Goal: Information Seeking & Learning: Compare options

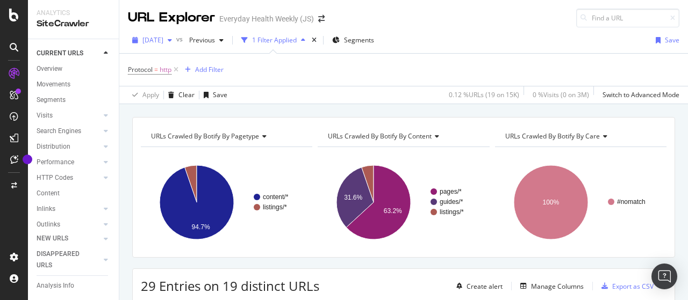
click at [163, 41] on span "[DATE]" at bounding box center [152, 39] width 21 height 9
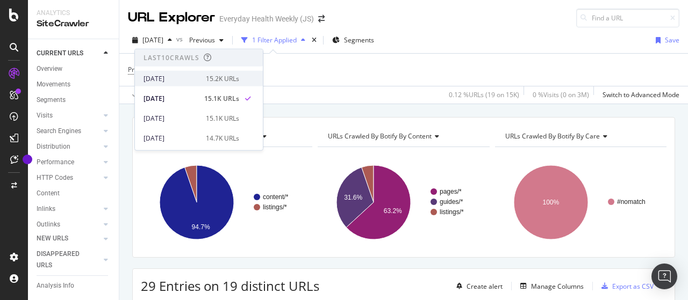
click at [191, 79] on div "[DATE]" at bounding box center [172, 79] width 56 height 10
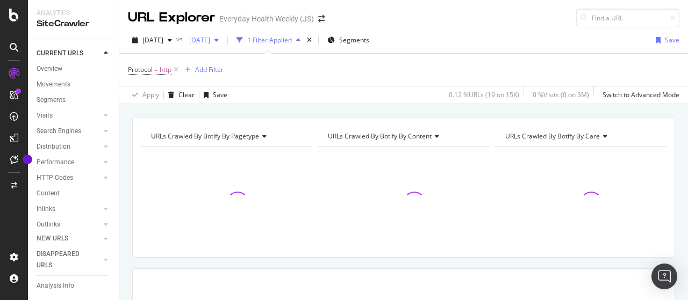
click at [210, 39] on span "[DATE]" at bounding box center [197, 39] width 25 height 9
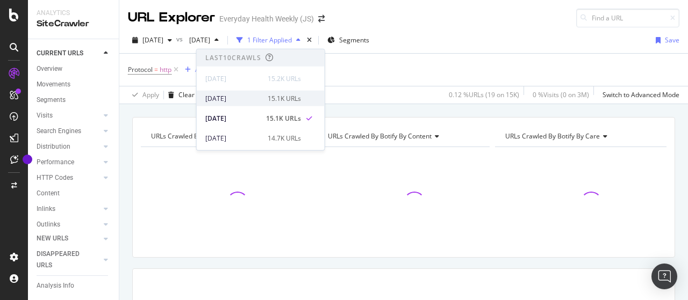
click at [244, 102] on div "[DATE]" at bounding box center [233, 99] width 56 height 10
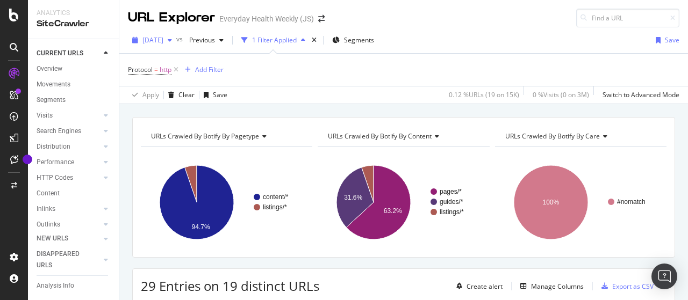
click at [163, 39] on span "[DATE]" at bounding box center [152, 39] width 21 height 9
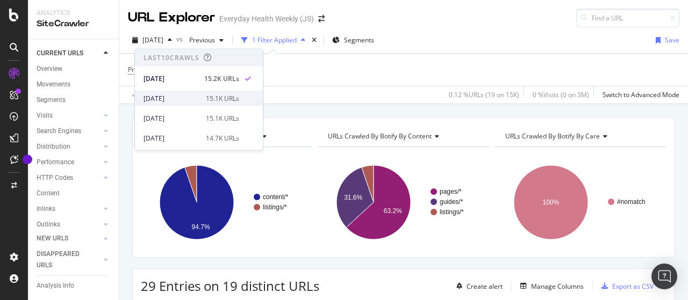
click at [180, 99] on div "[DATE]" at bounding box center [172, 99] width 56 height 10
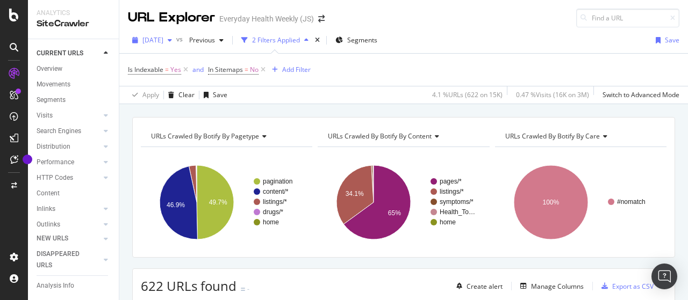
click at [176, 39] on div "button" at bounding box center [169, 40] width 13 height 6
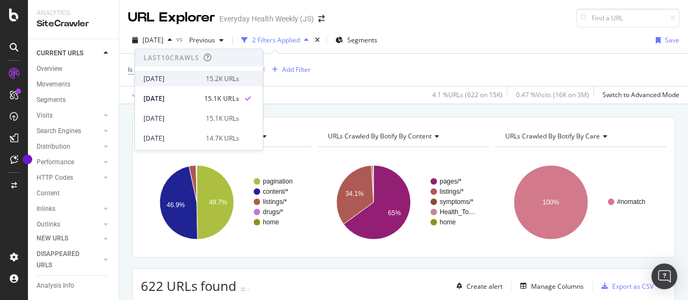
click at [174, 78] on div "[DATE]" at bounding box center [172, 79] width 56 height 10
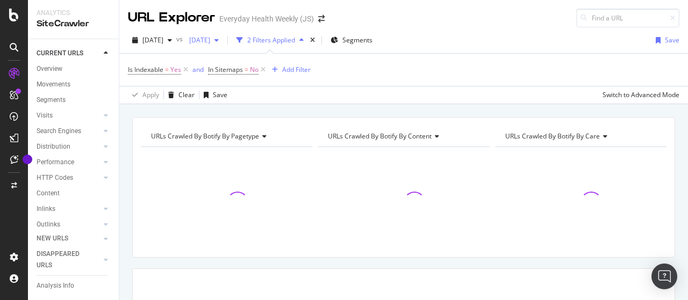
click at [210, 40] on span "[DATE]" at bounding box center [197, 39] width 25 height 9
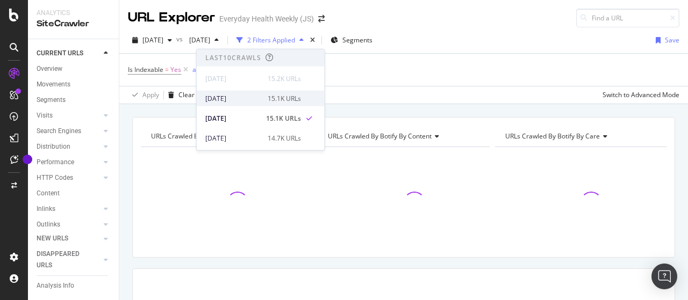
click at [245, 95] on div "[DATE]" at bounding box center [233, 99] width 56 height 10
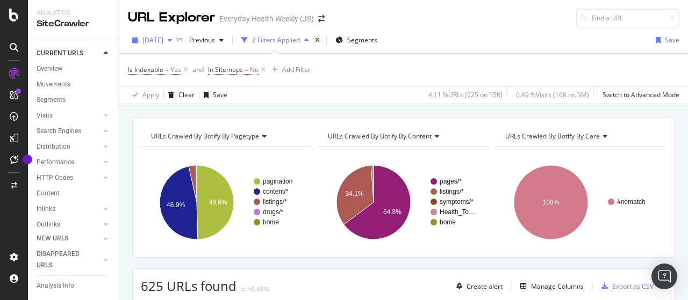
click at [166, 35] on div "[DATE]" at bounding box center [152, 40] width 48 height 16
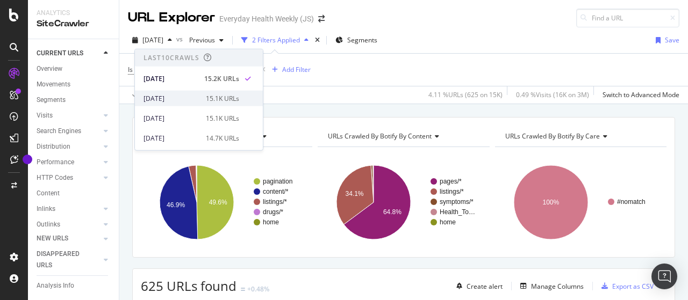
click at [178, 97] on div "[DATE]" at bounding box center [172, 99] width 56 height 10
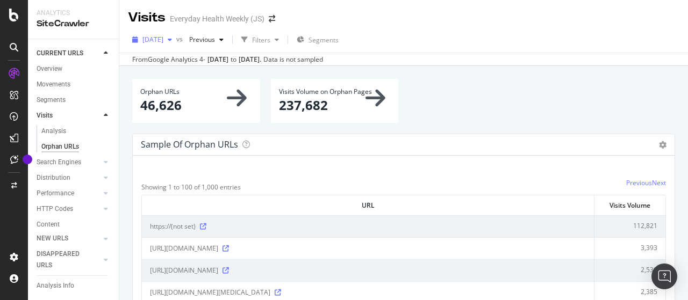
click at [163, 37] on span "[DATE]" at bounding box center [152, 39] width 21 height 9
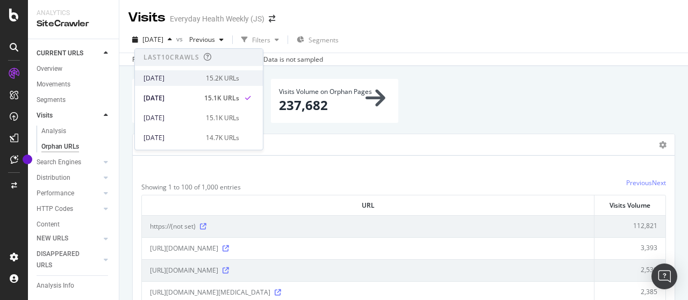
click at [177, 75] on div "[DATE]" at bounding box center [172, 79] width 56 height 10
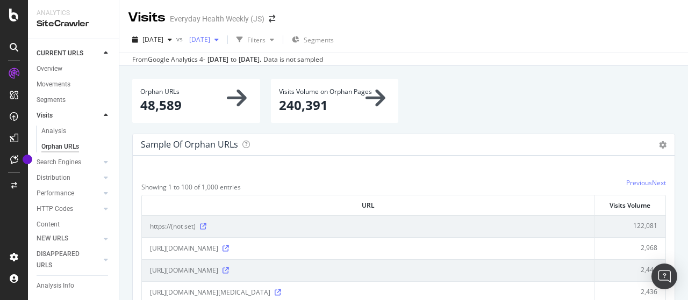
click at [210, 40] on span "[DATE]" at bounding box center [197, 39] width 25 height 9
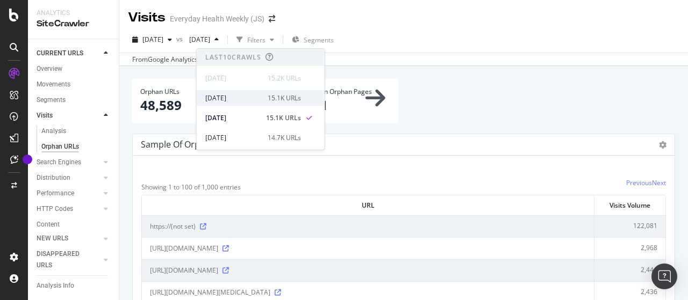
click at [248, 99] on div "[DATE]" at bounding box center [233, 99] width 56 height 10
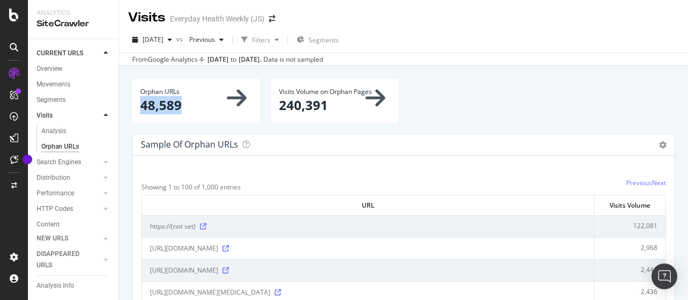
drag, startPoint x: 142, startPoint y: 109, endPoint x: 180, endPoint y: 111, distance: 37.7
click at [180, 111] on p "48,589" at bounding box center [196, 105] width 112 height 18
copy p "48,589"
click at [163, 43] on span "[DATE]" at bounding box center [152, 39] width 21 height 9
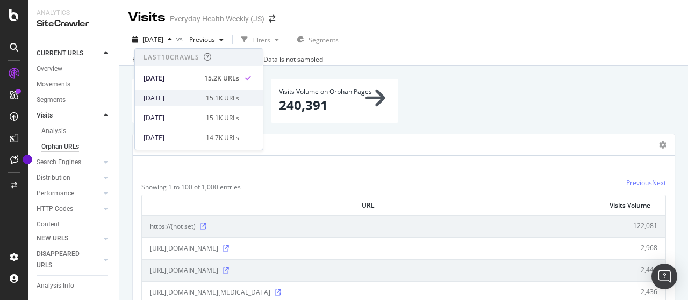
click at [192, 94] on div "[DATE]" at bounding box center [172, 99] width 56 height 10
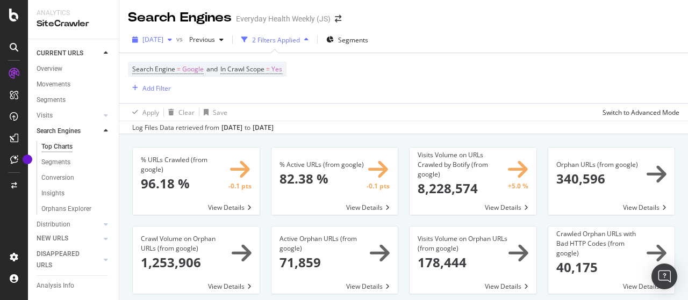
click at [163, 39] on span "[DATE]" at bounding box center [152, 39] width 21 height 9
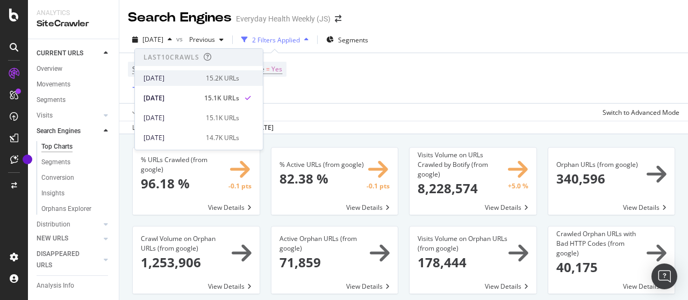
click at [174, 75] on div "[DATE]" at bounding box center [172, 79] width 56 height 10
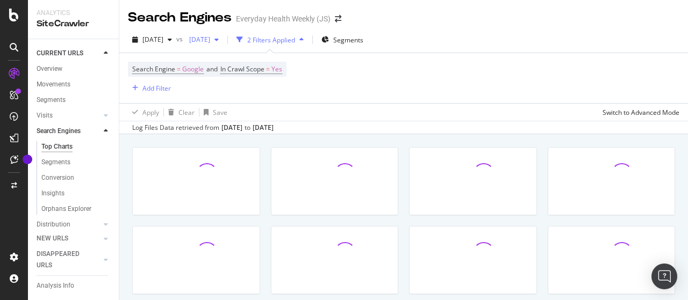
click at [223, 34] on div "[DATE]" at bounding box center [204, 40] width 38 height 16
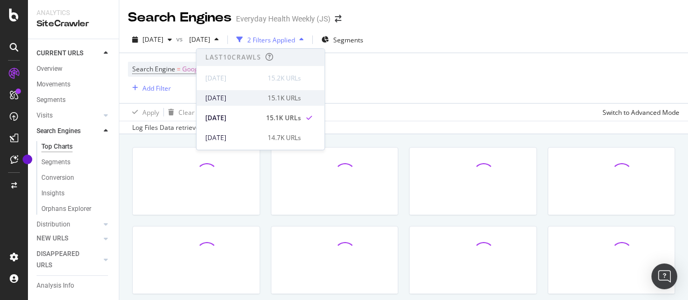
click at [256, 95] on div "[DATE]" at bounding box center [233, 99] width 56 height 10
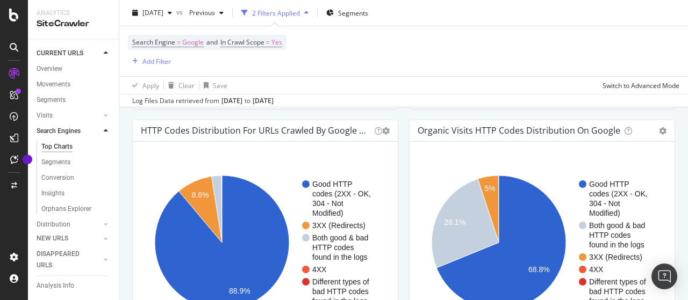
scroll to position [914, 0]
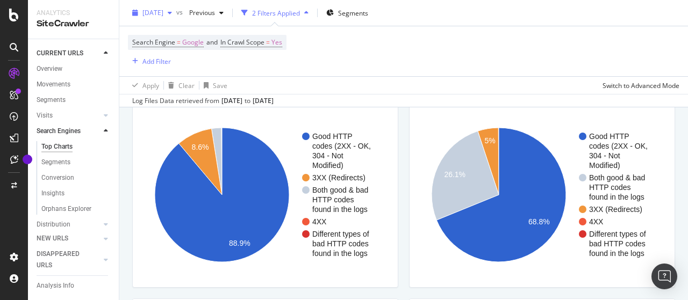
click at [168, 18] on div "[DATE]" at bounding box center [152, 13] width 48 height 16
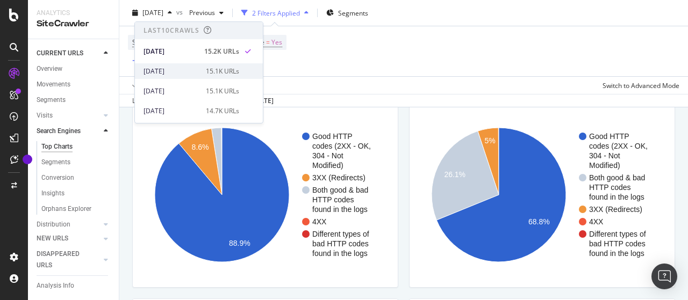
click at [180, 64] on div "2025 Sep. 28th 15.1K URLs" at bounding box center [199, 71] width 128 height 16
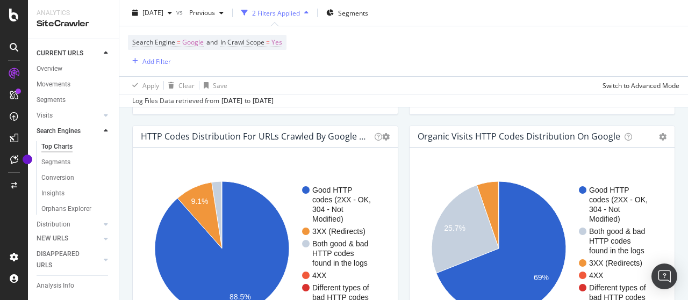
scroll to position [914, 0]
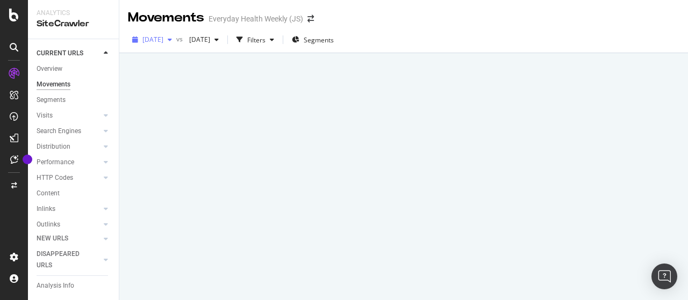
click at [163, 40] on span "[DATE]" at bounding box center [152, 39] width 21 height 9
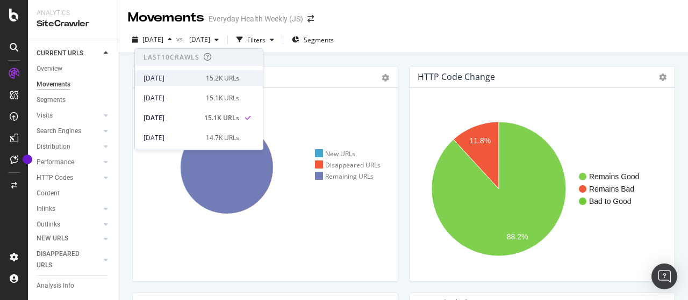
click at [178, 75] on div "[DATE]" at bounding box center [172, 79] width 56 height 10
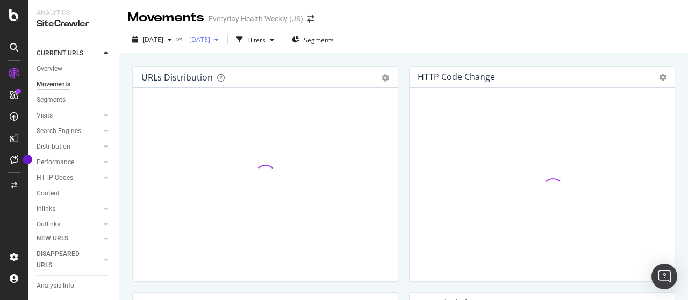
click at [210, 38] on span "[DATE]" at bounding box center [197, 39] width 25 height 9
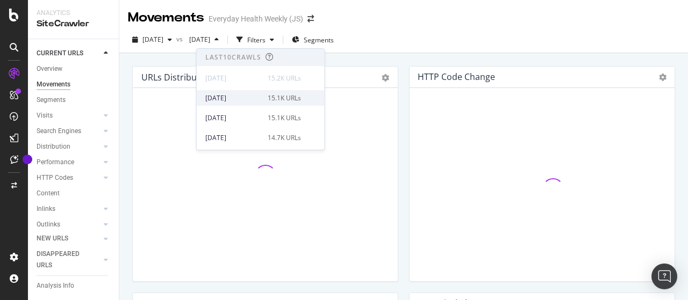
click at [246, 94] on div "[DATE]" at bounding box center [233, 99] width 56 height 10
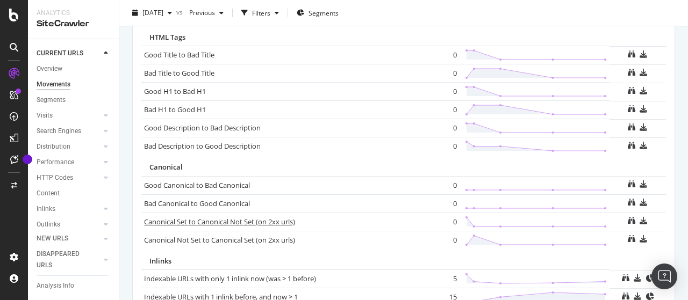
scroll to position [830, 0]
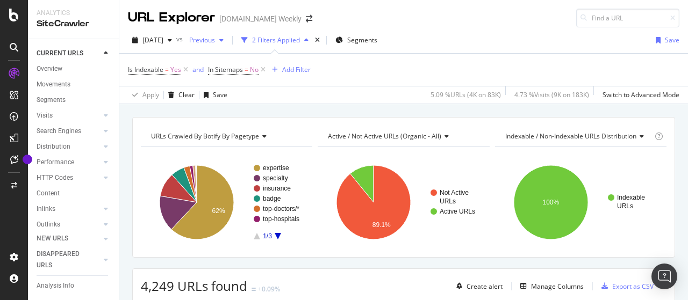
click at [215, 39] on span "Previous" at bounding box center [200, 39] width 30 height 9
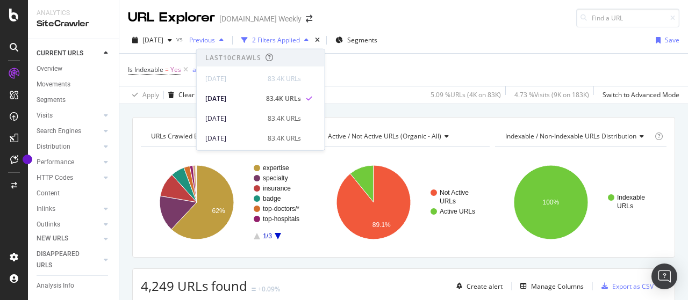
click at [215, 39] on span "Previous" at bounding box center [200, 39] width 30 height 9
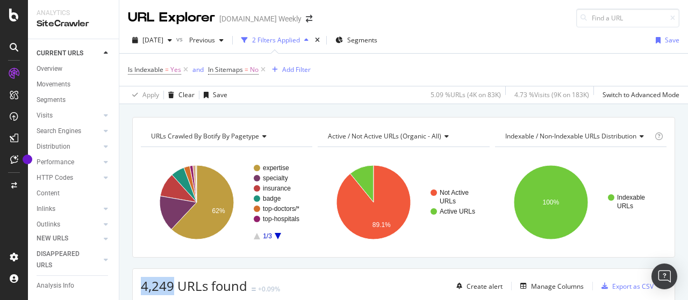
drag, startPoint x: 141, startPoint y: 288, endPoint x: 183, endPoint y: 298, distance: 43.3
click at [174, 288] on span "4,249 URLs found" at bounding box center [194, 286] width 106 height 18
copy span "4,249"
click at [159, 40] on span "[DATE]" at bounding box center [152, 39] width 21 height 9
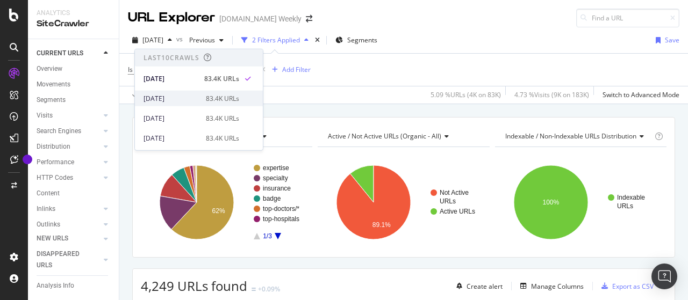
click at [184, 97] on div "[DATE]" at bounding box center [172, 99] width 56 height 10
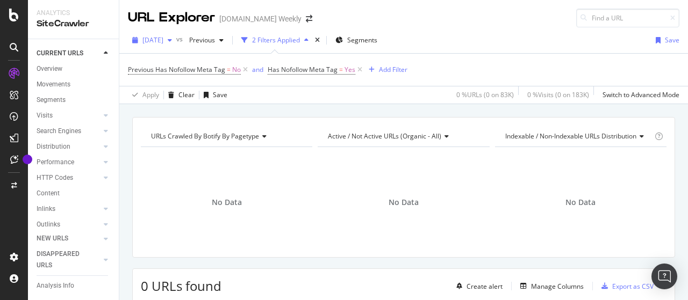
click at [176, 42] on div "button" at bounding box center [169, 40] width 13 height 6
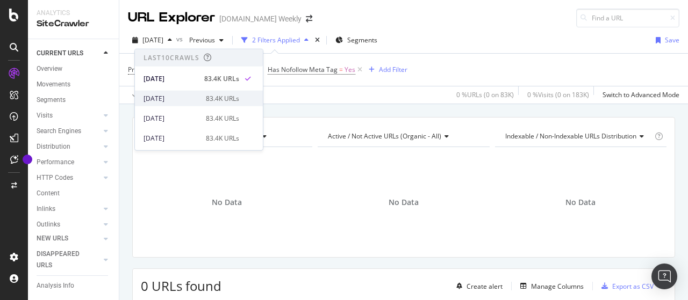
click at [189, 94] on div "2025 Sep. 28th" at bounding box center [172, 99] width 56 height 10
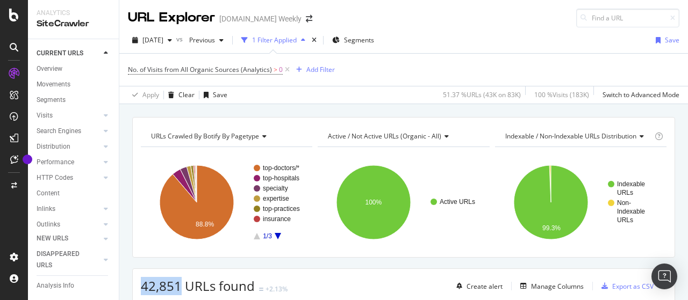
drag, startPoint x: 142, startPoint y: 285, endPoint x: 178, endPoint y: 282, distance: 36.7
click at [178, 282] on span "42,851 URLs found" at bounding box center [198, 286] width 114 height 18
copy span "42,851"
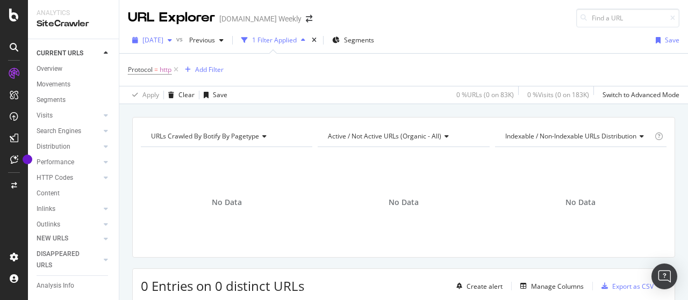
click at [176, 45] on div "[DATE]" at bounding box center [152, 40] width 48 height 16
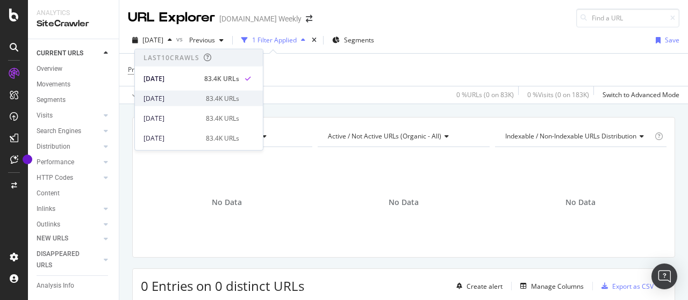
click at [184, 92] on div "2025 Sep. 28th 83.4K URLs" at bounding box center [199, 99] width 128 height 16
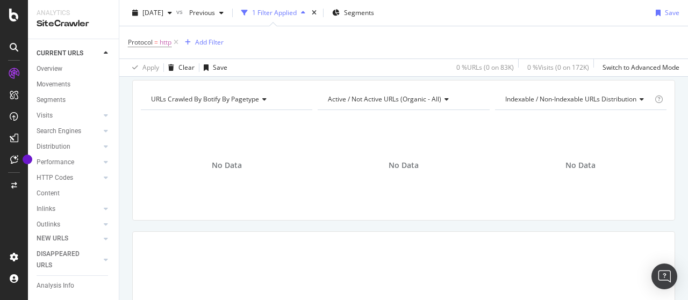
scroll to position [54, 0]
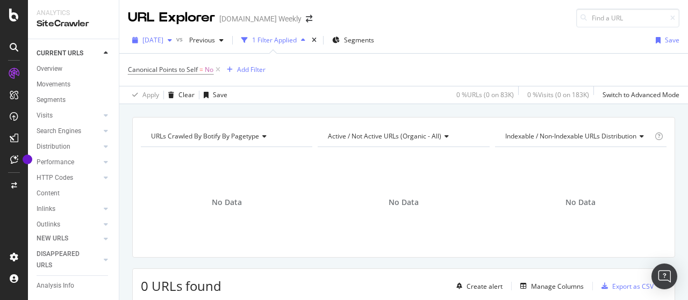
click at [163, 41] on span "[DATE]" at bounding box center [152, 39] width 21 height 9
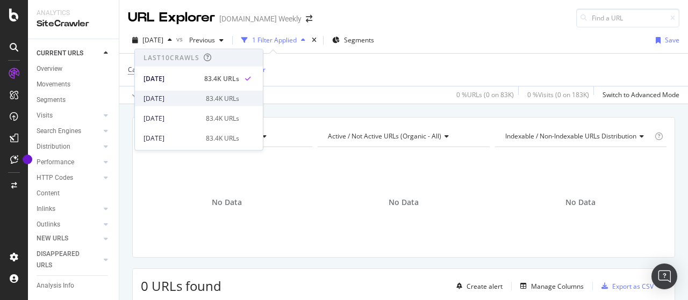
click at [180, 92] on div "2025 Sep. 28th 83.4K URLs" at bounding box center [199, 99] width 128 height 16
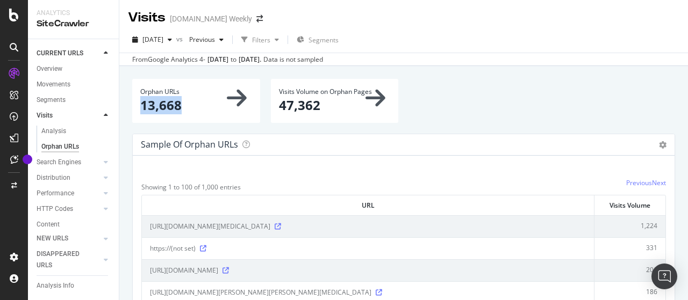
drag, startPoint x: 141, startPoint y: 106, endPoint x: 188, endPoint y: 108, distance: 46.8
click at [188, 108] on p "13,668" at bounding box center [196, 105] width 112 height 18
copy p "13,668"
click at [150, 48] on div "2025 Oct. 5th vs Previous Filters Segments" at bounding box center [403, 41] width 569 height 21
click at [150, 42] on span "[DATE]" at bounding box center [152, 39] width 21 height 9
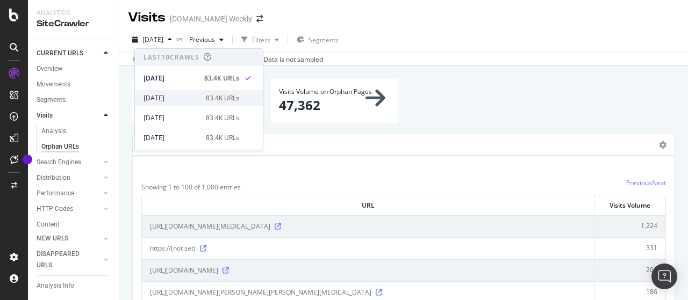
click at [161, 96] on div "[DATE]" at bounding box center [172, 99] width 56 height 10
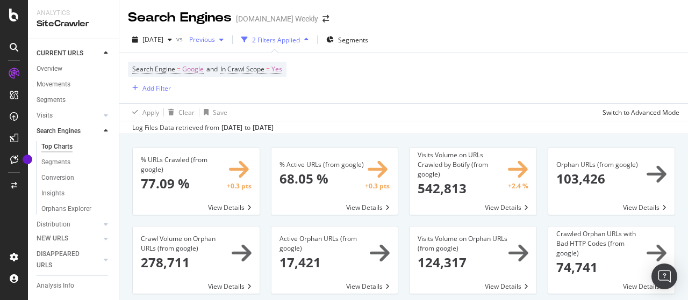
click at [221, 34] on div "Previous" at bounding box center [206, 40] width 43 height 16
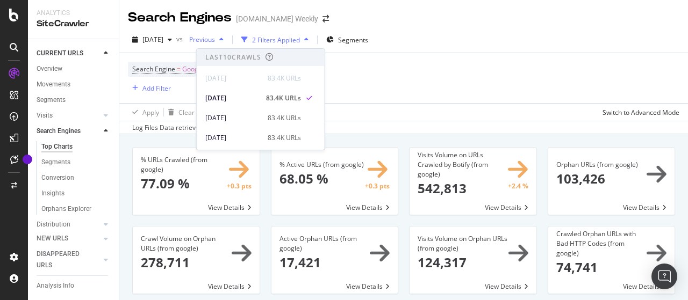
click at [221, 34] on div "Previous" at bounding box center [206, 40] width 43 height 16
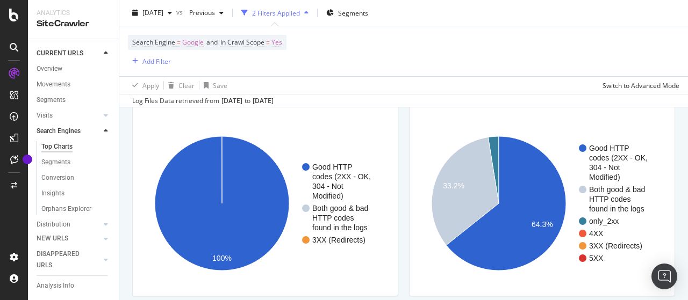
scroll to position [914, 0]
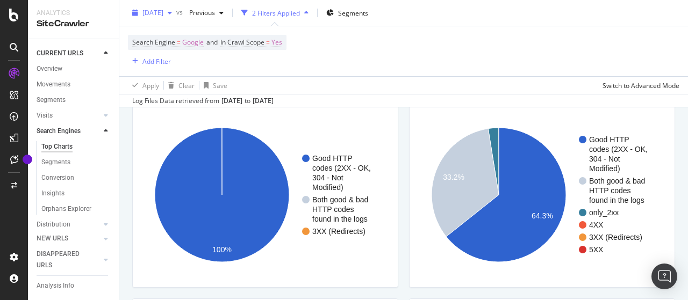
click at [163, 16] on span "[DATE]" at bounding box center [152, 12] width 21 height 9
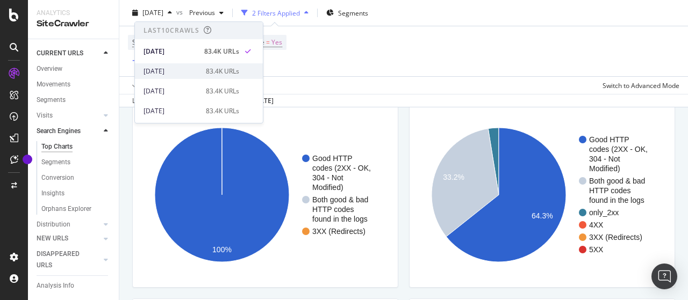
click at [188, 70] on div "[DATE]" at bounding box center [172, 72] width 56 height 10
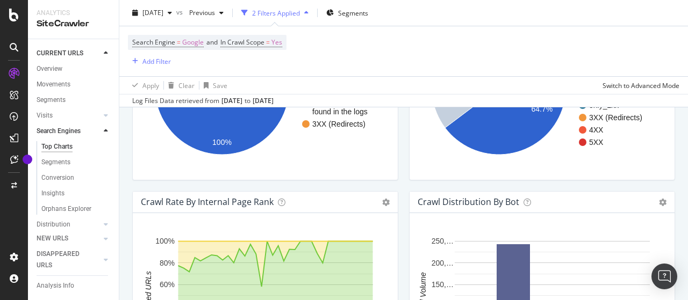
scroll to position [967, 0]
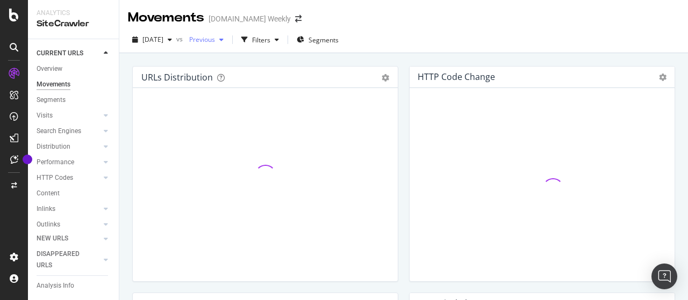
click at [212, 46] on div "Previous" at bounding box center [206, 40] width 43 height 16
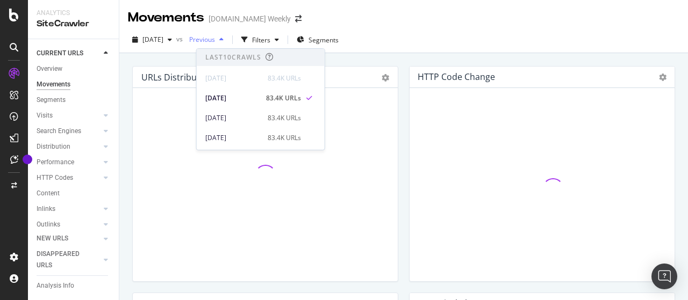
click at [215, 42] on span "Previous" at bounding box center [200, 39] width 30 height 9
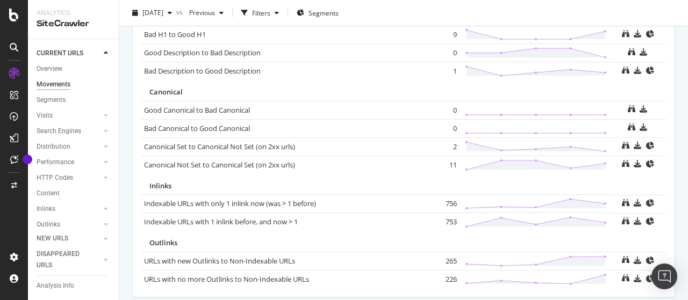
scroll to position [838, 0]
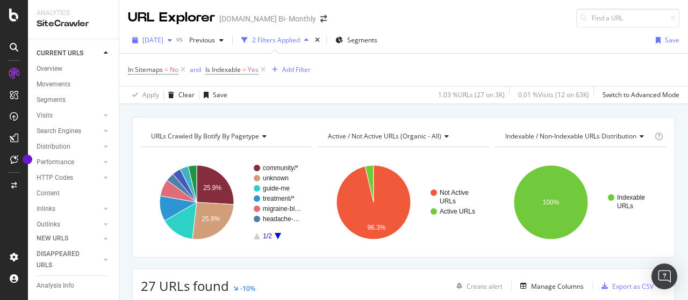
click at [163, 37] on span "[DATE]" at bounding box center [152, 39] width 21 height 9
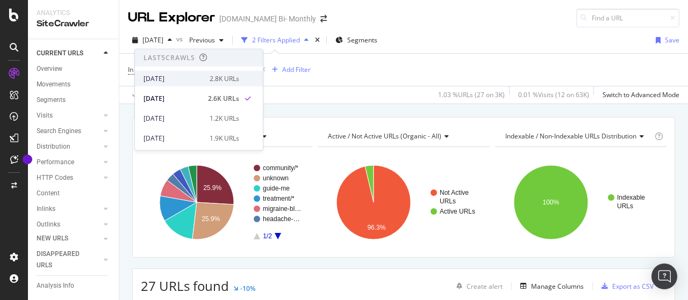
click at [178, 76] on div "[DATE]" at bounding box center [174, 79] width 60 height 10
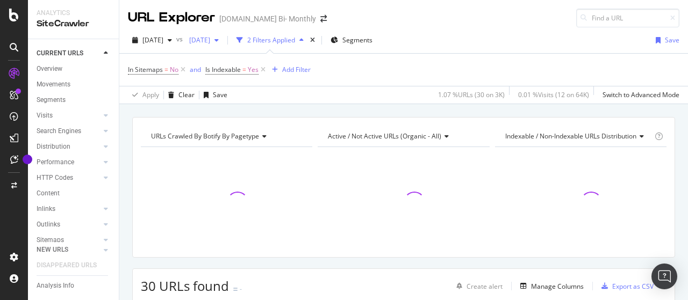
click at [210, 41] on span "[DATE]" at bounding box center [197, 39] width 25 height 9
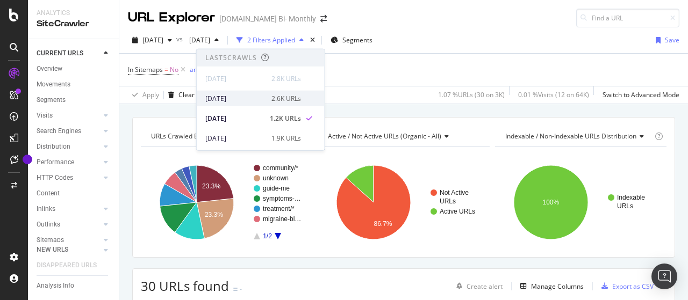
click at [243, 99] on div "[DATE]" at bounding box center [235, 99] width 60 height 10
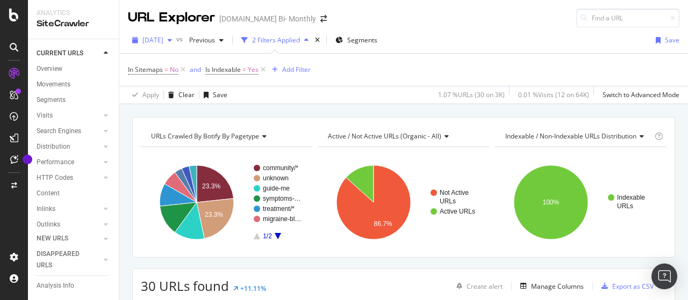
click at [163, 42] on span "[DATE]" at bounding box center [152, 39] width 21 height 9
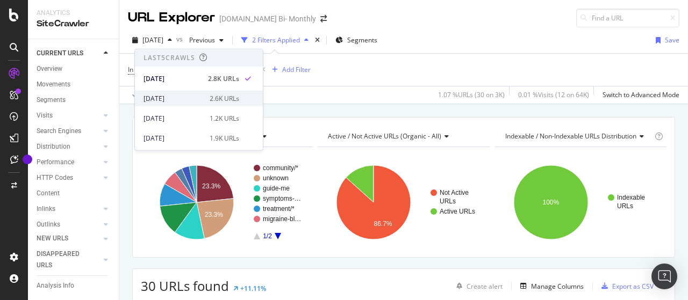
click at [178, 96] on div "[DATE]" at bounding box center [174, 99] width 60 height 10
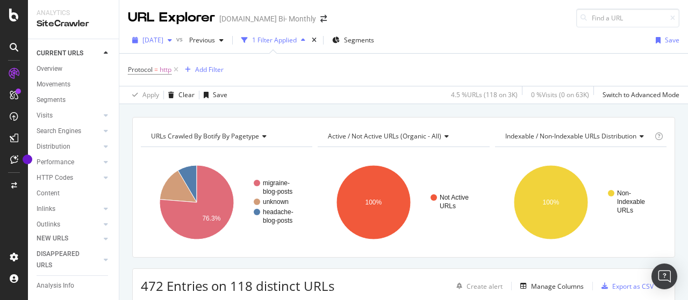
click at [163, 39] on span "[DATE]" at bounding box center [152, 39] width 21 height 9
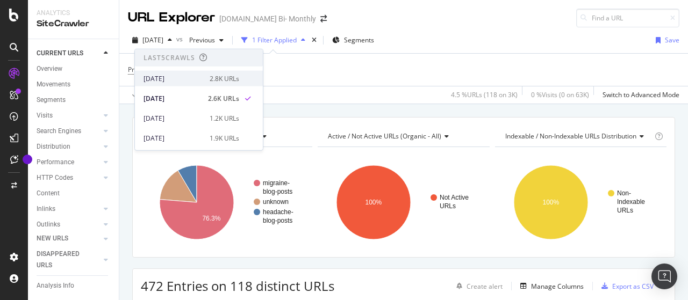
click at [190, 74] on div "[DATE]" at bounding box center [174, 79] width 60 height 10
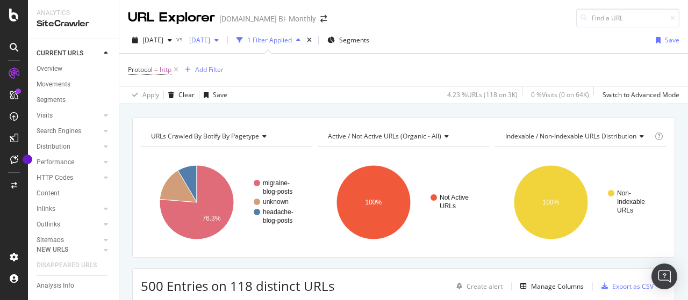
click at [210, 39] on span "[DATE]" at bounding box center [197, 39] width 25 height 9
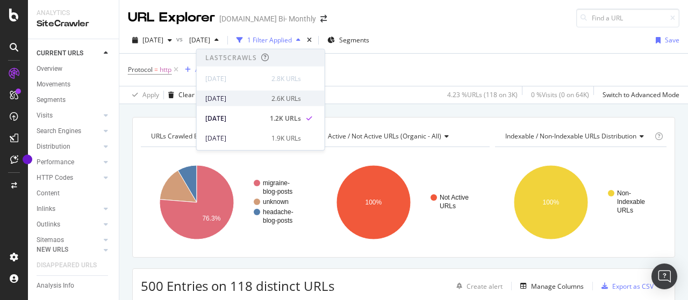
click at [248, 98] on div "[DATE]" at bounding box center [235, 99] width 60 height 10
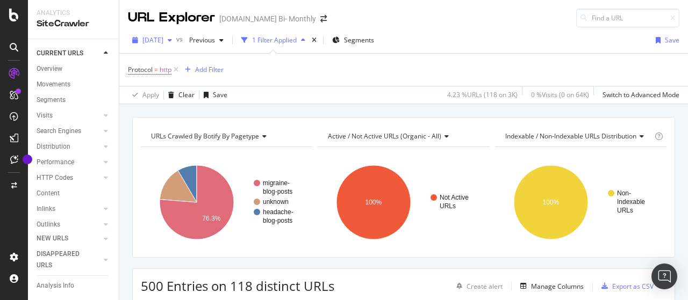
click at [169, 44] on div "[DATE]" at bounding box center [152, 40] width 48 height 16
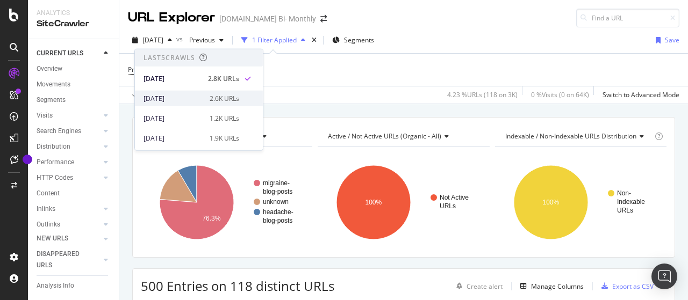
click at [190, 94] on div "[DATE]" at bounding box center [174, 99] width 60 height 10
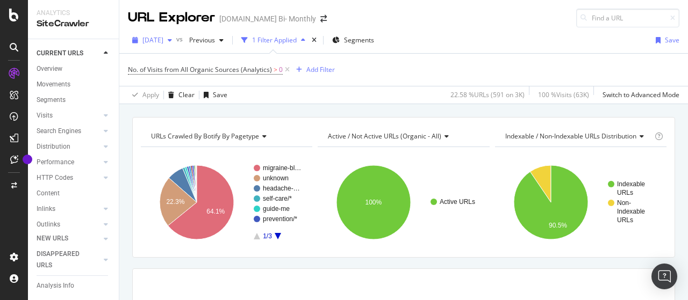
click at [163, 41] on span "[DATE]" at bounding box center [152, 39] width 21 height 9
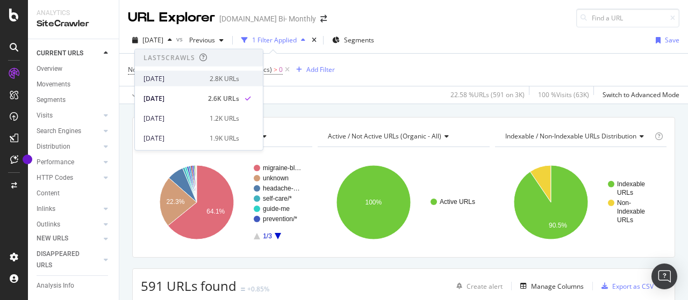
click at [184, 75] on div "[DATE]" at bounding box center [174, 79] width 60 height 10
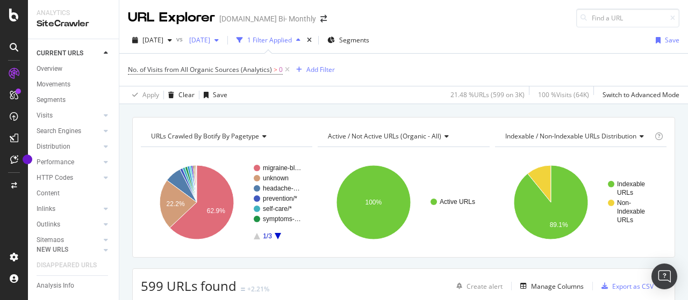
click at [210, 43] on span "[DATE]" at bounding box center [197, 39] width 25 height 9
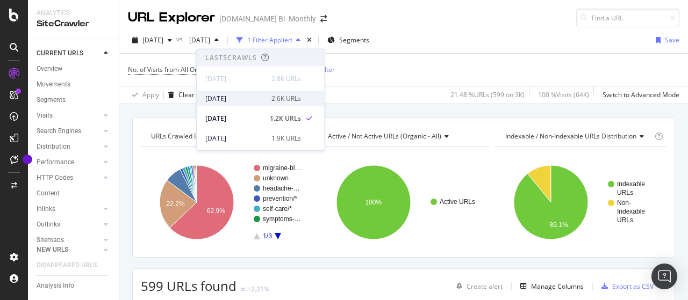
click at [246, 98] on div "[DATE]" at bounding box center [235, 99] width 60 height 10
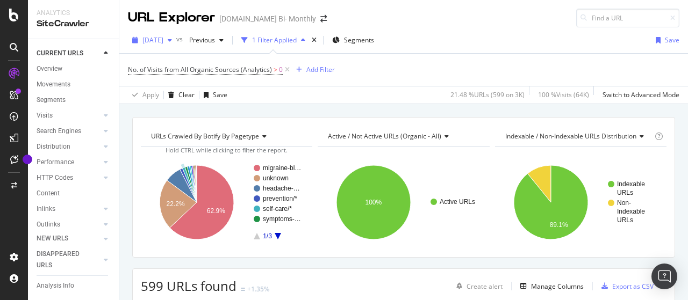
click at [163, 39] on span "[DATE]" at bounding box center [152, 39] width 21 height 9
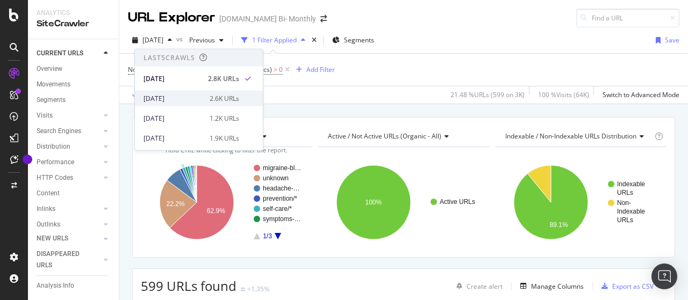
click at [181, 97] on div "[DATE]" at bounding box center [174, 99] width 60 height 10
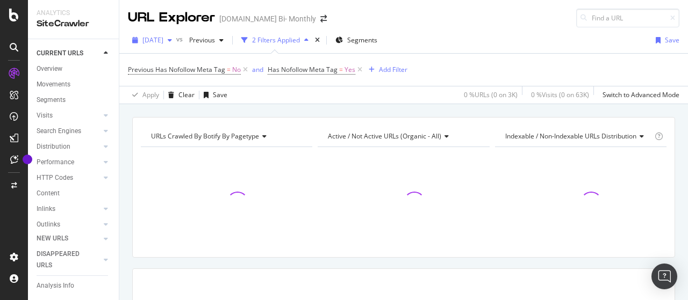
click at [163, 37] on span "[DATE]" at bounding box center [152, 39] width 21 height 9
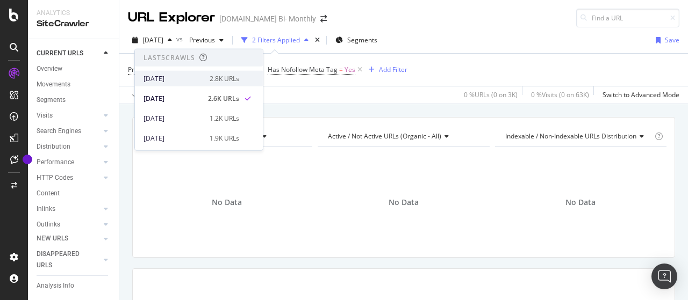
click at [179, 76] on div "[DATE]" at bounding box center [174, 79] width 60 height 10
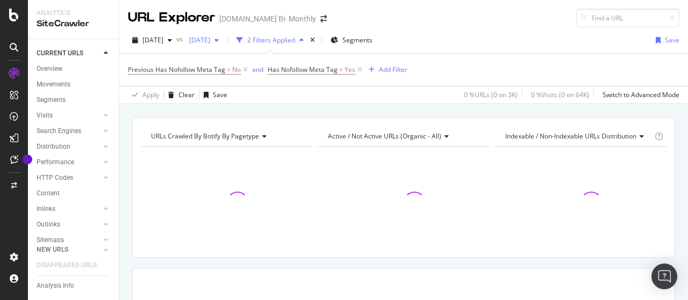
click at [210, 40] on span "[DATE]" at bounding box center [197, 39] width 25 height 9
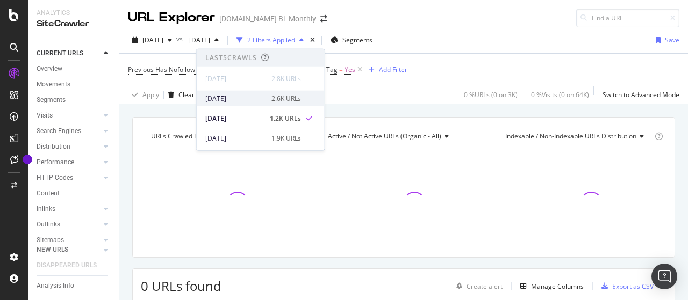
click at [243, 97] on div "[DATE]" at bounding box center [235, 99] width 60 height 10
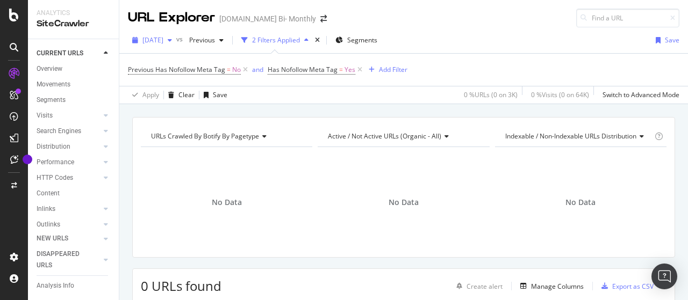
click at [163, 41] on span "[DATE]" at bounding box center [152, 39] width 21 height 9
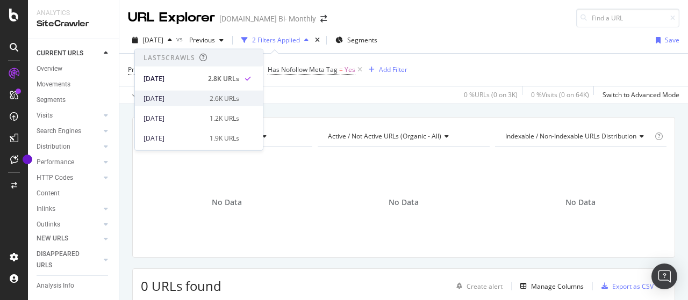
click at [185, 91] on div "2025 Sep. 28th 2.6K URLs" at bounding box center [199, 99] width 128 height 16
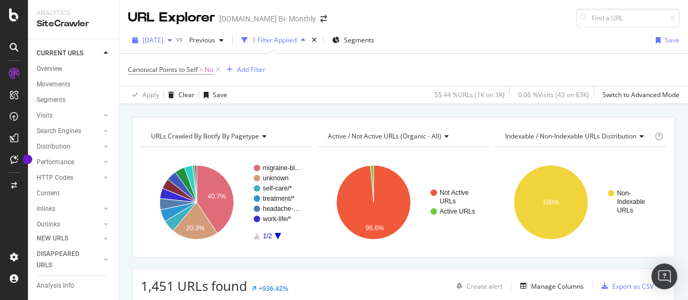
click at [163, 42] on span "[DATE]" at bounding box center [152, 39] width 21 height 9
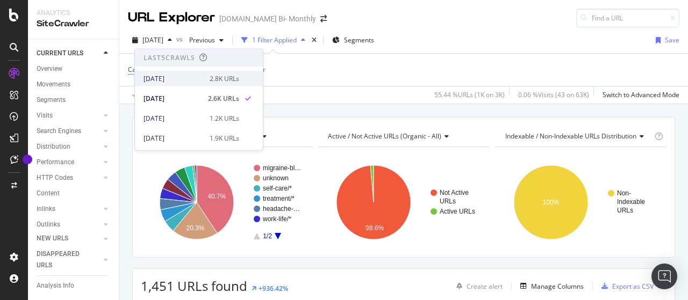
click at [191, 75] on div "[DATE]" at bounding box center [174, 79] width 60 height 10
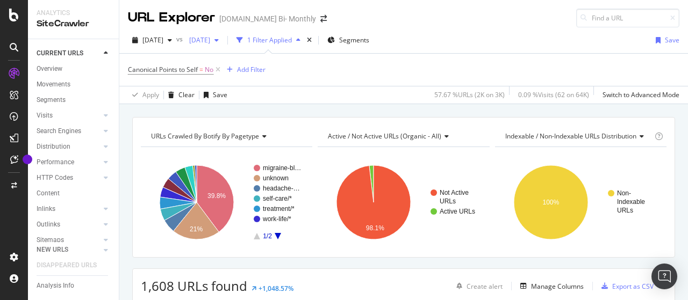
click at [210, 41] on span "[DATE]" at bounding box center [197, 39] width 25 height 9
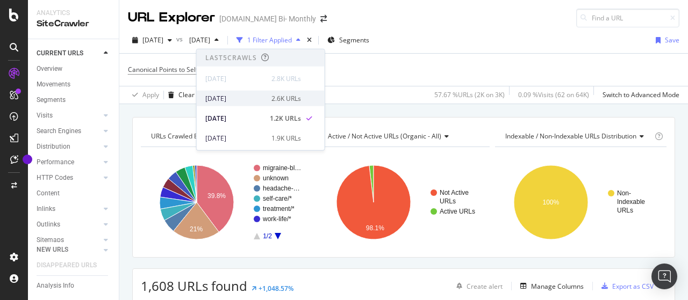
click at [253, 94] on div "[DATE]" at bounding box center [235, 99] width 60 height 10
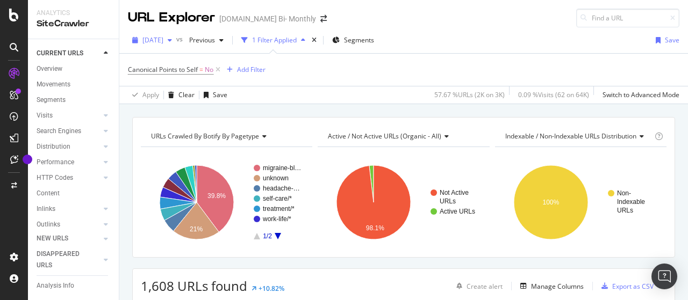
click at [163, 40] on span "[DATE]" at bounding box center [152, 39] width 21 height 9
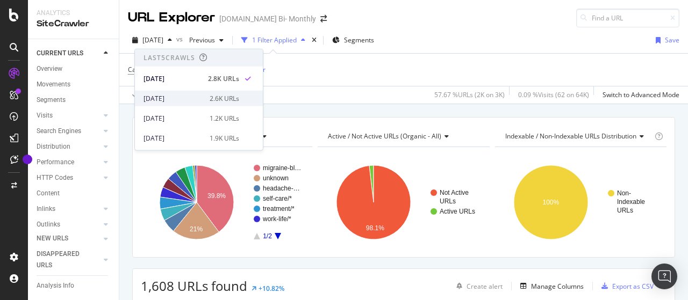
click at [178, 96] on div "[DATE]" at bounding box center [174, 99] width 60 height 10
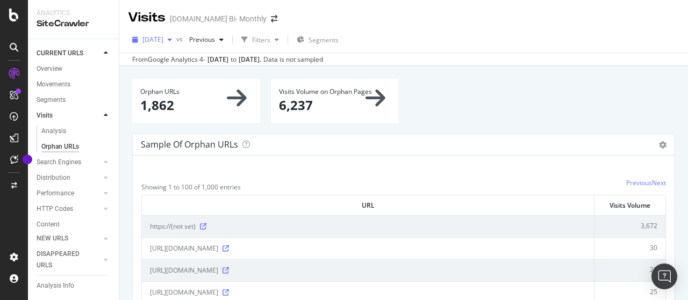
click at [163, 42] on span "[DATE]" at bounding box center [152, 39] width 21 height 9
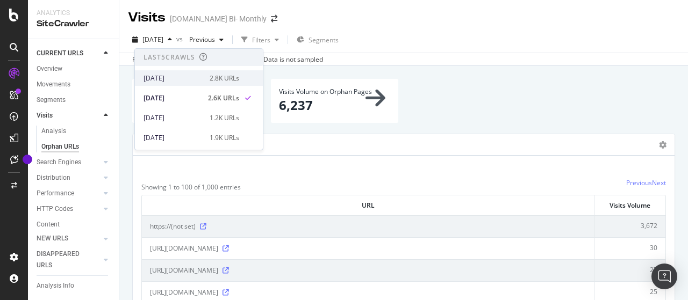
click at [199, 77] on div "[DATE]" at bounding box center [174, 79] width 60 height 10
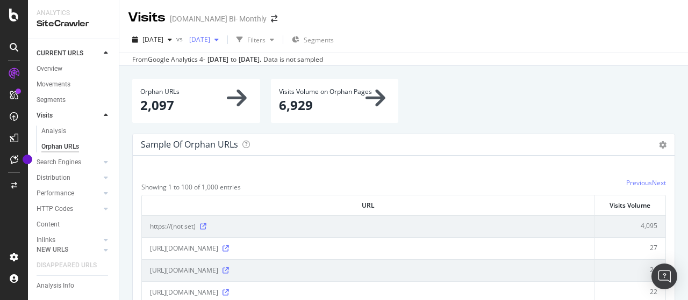
click at [210, 41] on span "[DATE]" at bounding box center [197, 39] width 25 height 9
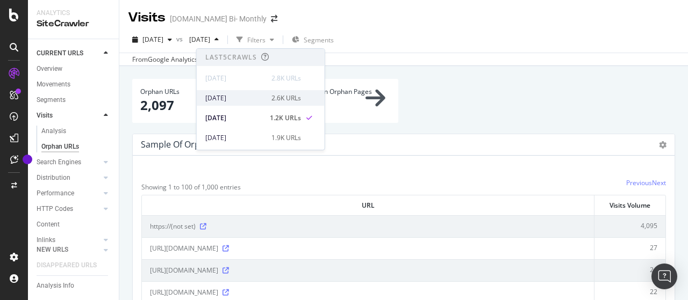
click at [250, 98] on div "[DATE]" at bounding box center [235, 99] width 60 height 10
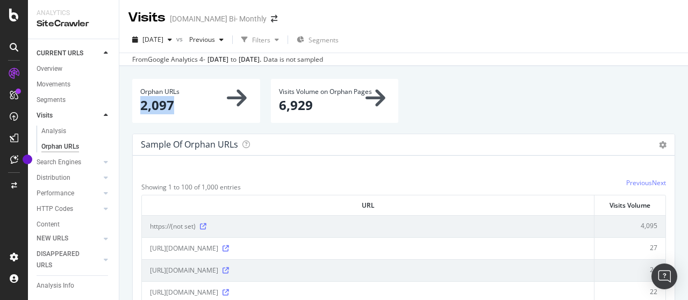
drag, startPoint x: 140, startPoint y: 106, endPoint x: 178, endPoint y: 114, distance: 39.0
click at [178, 106] on div "Orphan URLs 2,097" at bounding box center [196, 101] width 128 height 44
click at [163, 40] on span "[DATE]" at bounding box center [152, 39] width 21 height 9
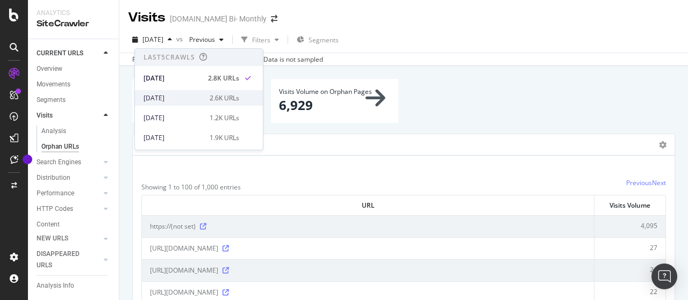
click at [190, 94] on div "[DATE]" at bounding box center [174, 99] width 60 height 10
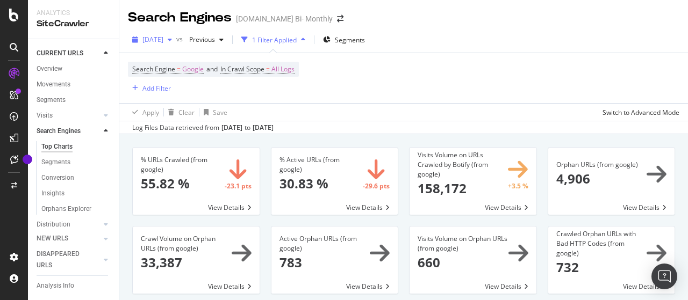
click at [162, 44] on span "[DATE]" at bounding box center [152, 39] width 21 height 9
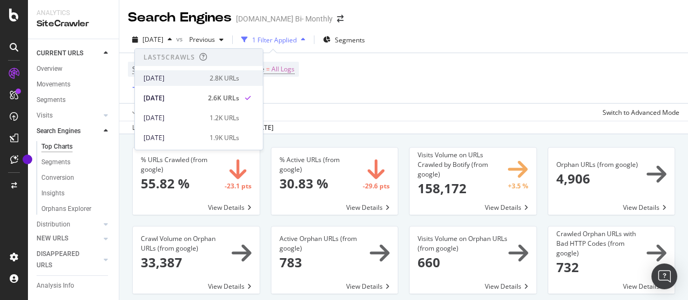
click at [185, 76] on div "[DATE]" at bounding box center [174, 79] width 60 height 10
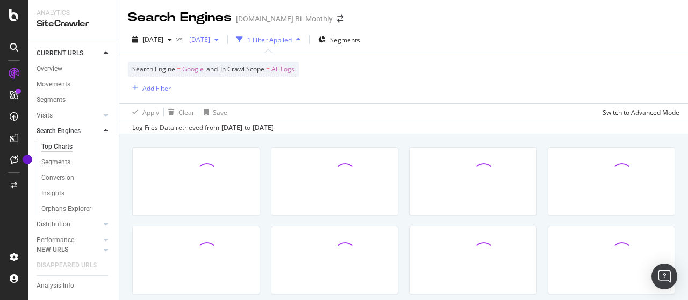
click at [210, 39] on span "[DATE]" at bounding box center [197, 39] width 25 height 9
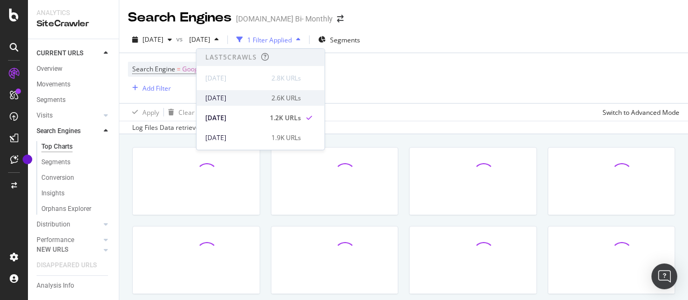
click at [246, 97] on div "[DATE]" at bounding box center [235, 99] width 60 height 10
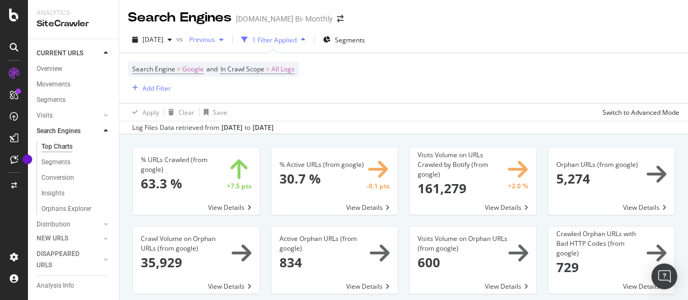
click at [223, 32] on div "Previous" at bounding box center [206, 40] width 43 height 16
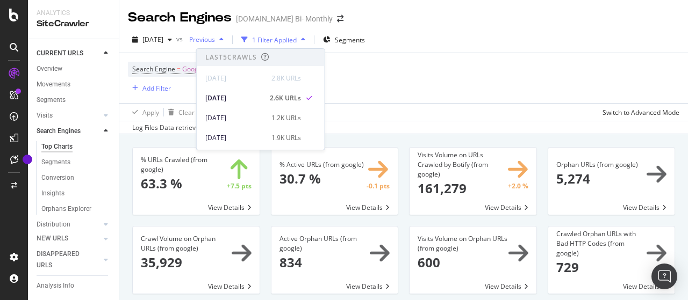
click at [223, 32] on div "Previous" at bounding box center [206, 40] width 43 height 16
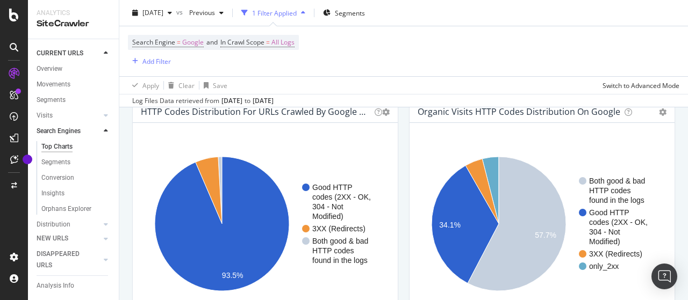
scroll to position [914, 0]
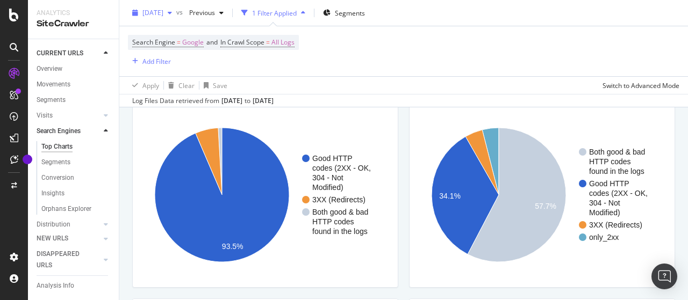
click at [163, 9] on span "[DATE]" at bounding box center [152, 12] width 21 height 9
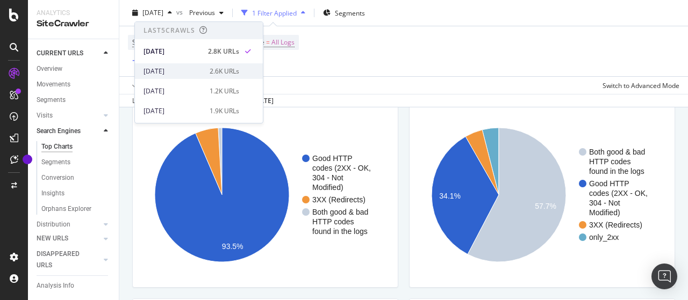
click at [196, 69] on div "[DATE]" at bounding box center [174, 72] width 60 height 10
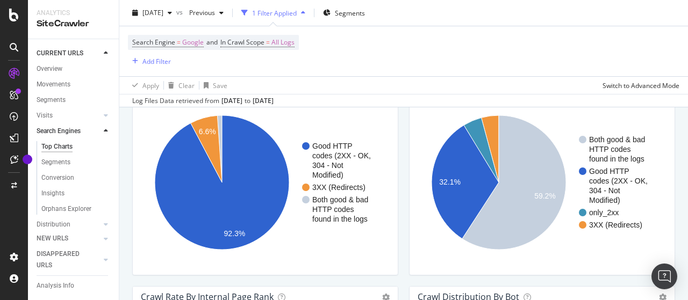
scroll to position [967, 0]
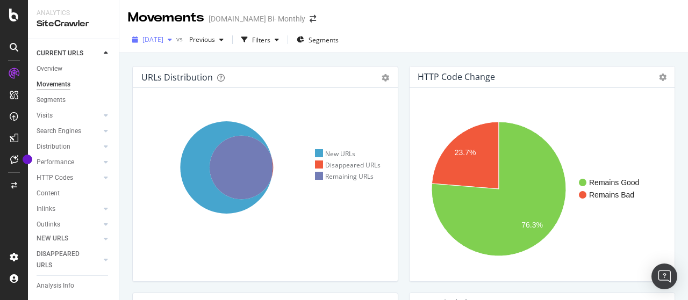
click at [163, 42] on span "[DATE]" at bounding box center [152, 39] width 21 height 9
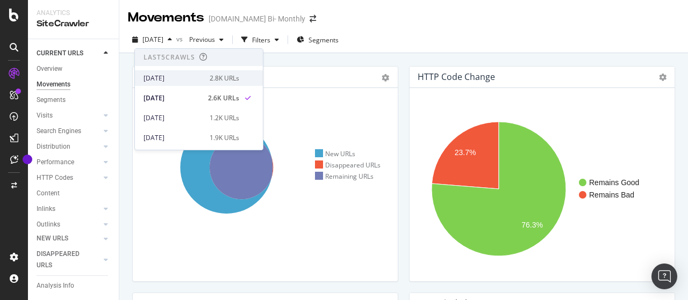
click at [182, 77] on div "[DATE]" at bounding box center [174, 79] width 60 height 10
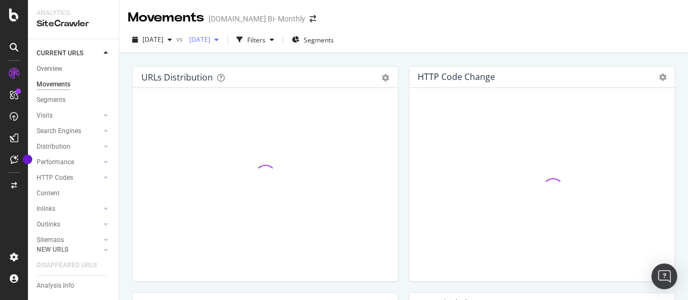
click at [210, 42] on span "[DATE]" at bounding box center [197, 39] width 25 height 9
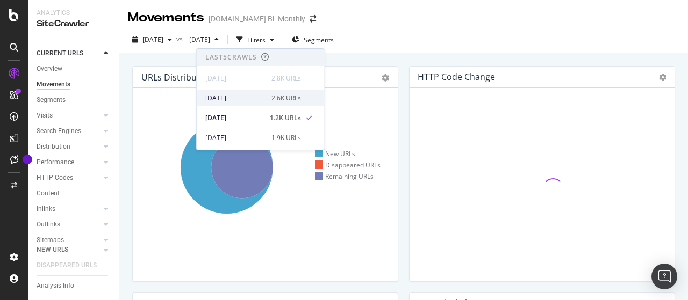
click at [235, 94] on div "[DATE]" at bounding box center [235, 99] width 60 height 10
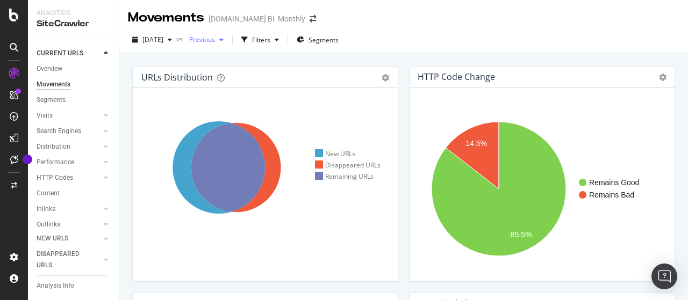
click at [215, 41] on span "Previous" at bounding box center [200, 39] width 30 height 9
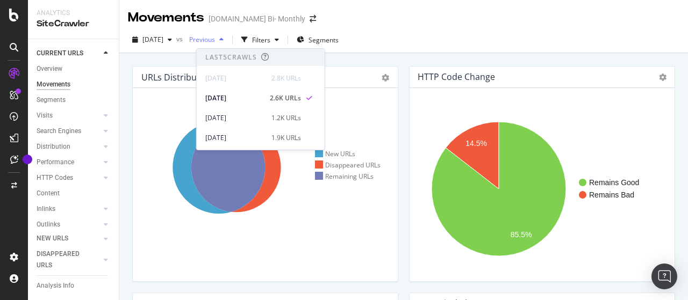
click at [215, 41] on span "Previous" at bounding box center [200, 39] width 30 height 9
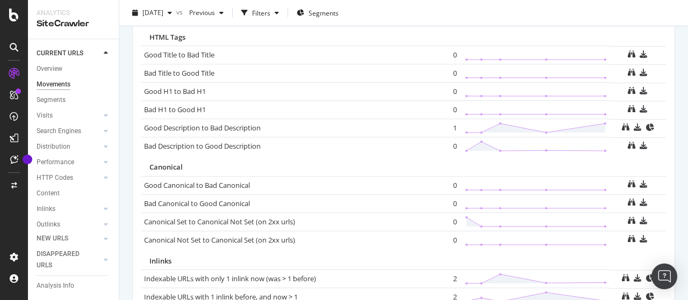
scroll to position [830, 0]
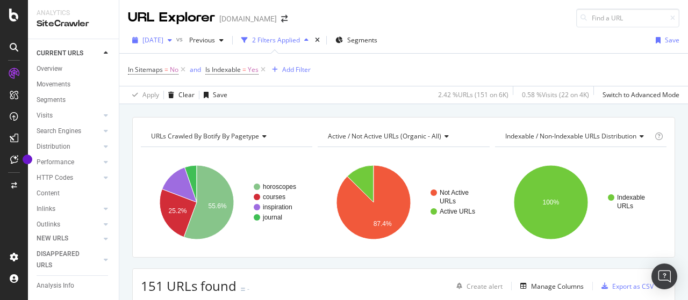
click at [163, 42] on span "[DATE]" at bounding box center [152, 39] width 21 height 9
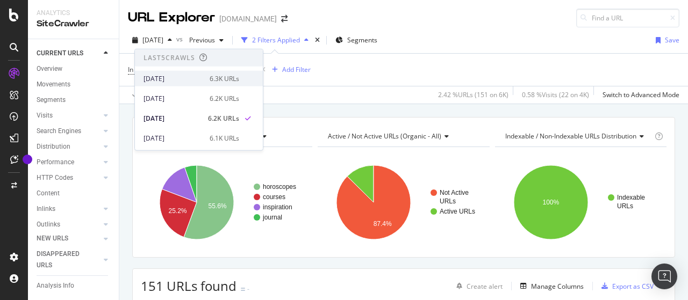
click at [191, 78] on div "[DATE]" at bounding box center [174, 79] width 60 height 10
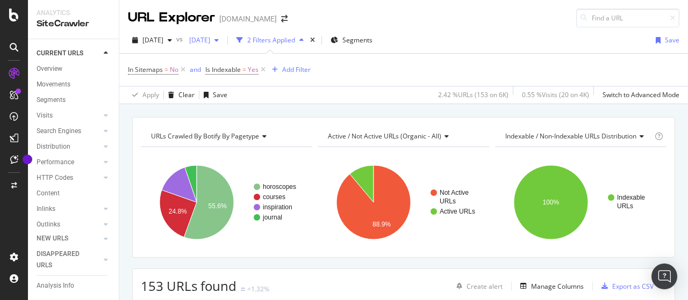
click at [210, 44] on span "[DATE]" at bounding box center [197, 39] width 25 height 9
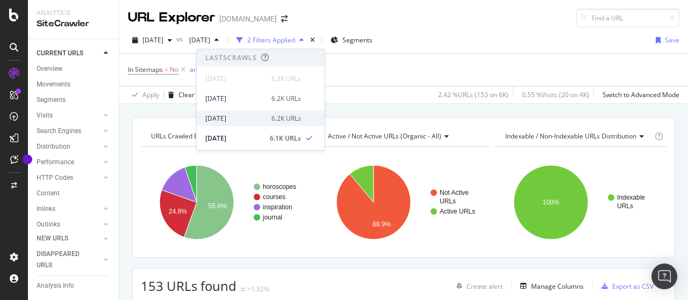
click at [246, 118] on div "[DATE]" at bounding box center [235, 118] width 60 height 10
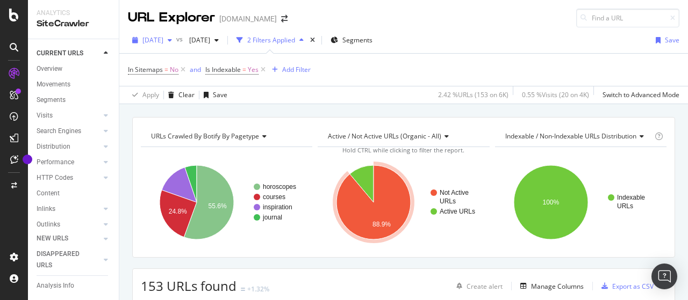
click at [163, 40] on span "[DATE]" at bounding box center [152, 39] width 21 height 9
click at [337, 16] on div "URL Explorer dailyom.com" at bounding box center [403, 13] width 569 height 27
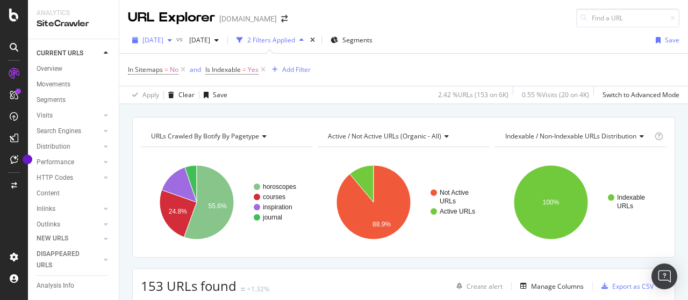
click at [163, 40] on span "[DATE]" at bounding box center [152, 39] width 21 height 9
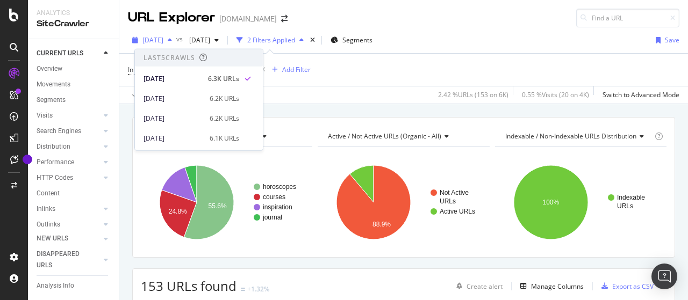
click at [163, 40] on span "[DATE]" at bounding box center [152, 39] width 21 height 9
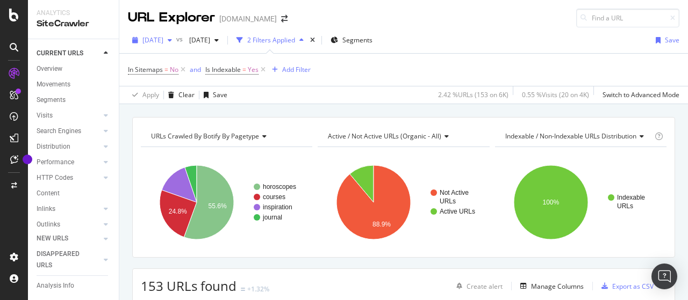
click at [163, 40] on span "[DATE]" at bounding box center [152, 39] width 21 height 9
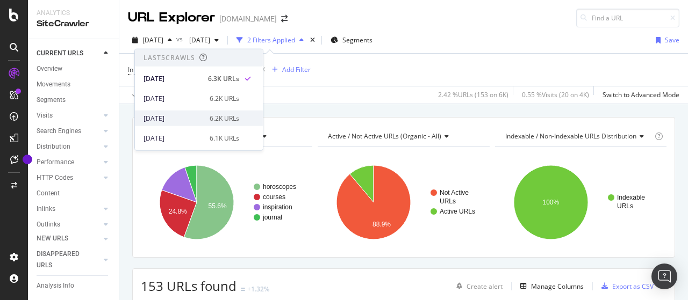
click at [185, 112] on div "2025 Sep. 28th 6.2K URLs" at bounding box center [199, 119] width 128 height 16
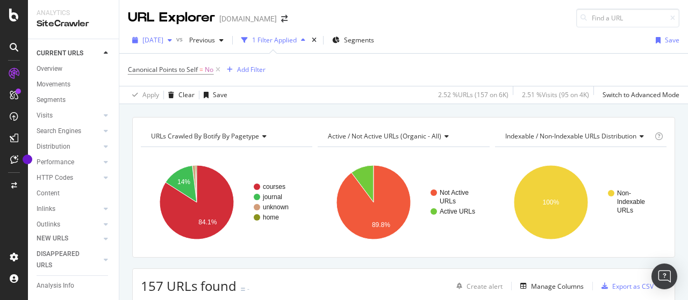
click at [163, 41] on span "[DATE]" at bounding box center [152, 39] width 21 height 9
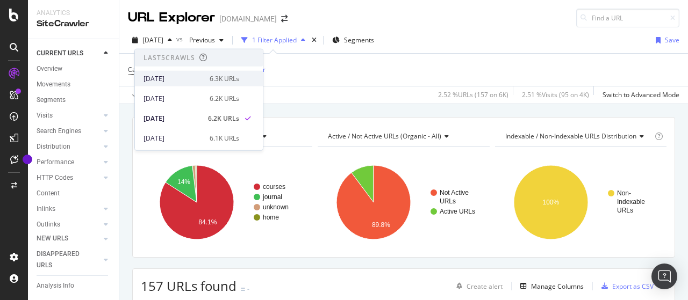
click at [184, 76] on div "[DATE]" at bounding box center [174, 79] width 60 height 10
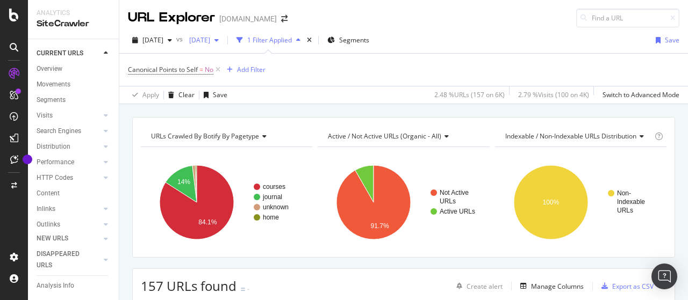
click at [210, 38] on span "2025 Sep. 22nd" at bounding box center [197, 39] width 25 height 9
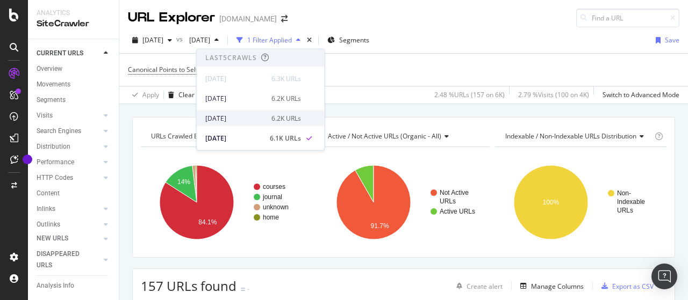
click at [271, 114] on div "6.2K URLs" at bounding box center [286, 118] width 30 height 10
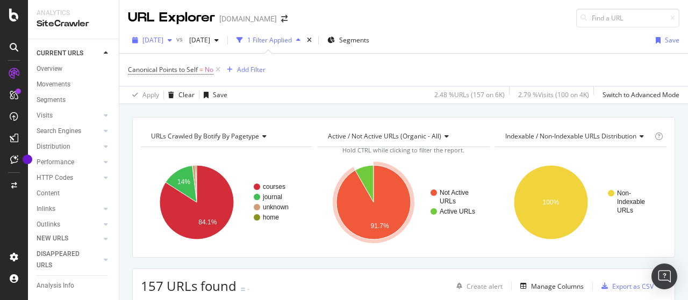
click at [176, 46] on div "[DATE]" at bounding box center [152, 40] width 48 height 16
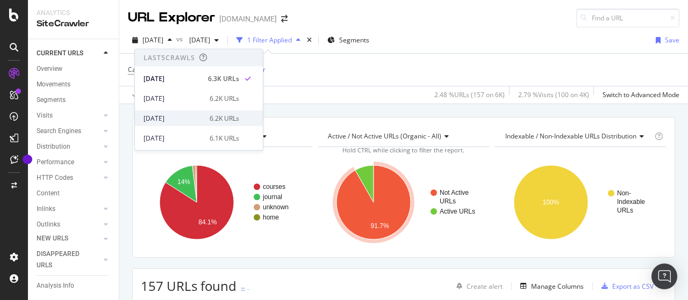
click at [196, 114] on div "[DATE]" at bounding box center [174, 118] width 60 height 10
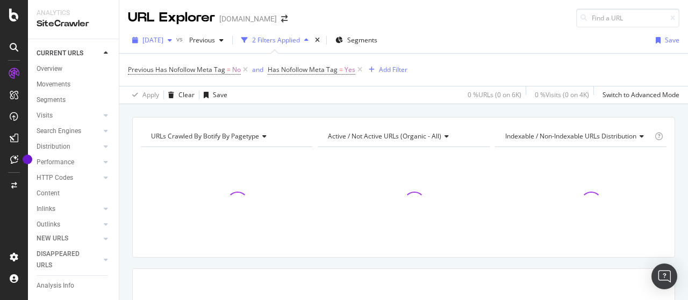
click at [163, 42] on span "[DATE]" at bounding box center [152, 39] width 21 height 9
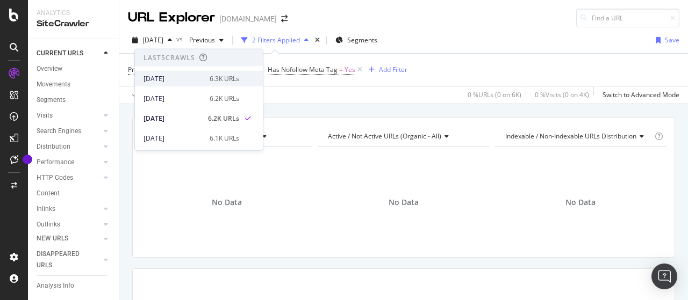
click at [185, 77] on div "[DATE]" at bounding box center [174, 79] width 60 height 10
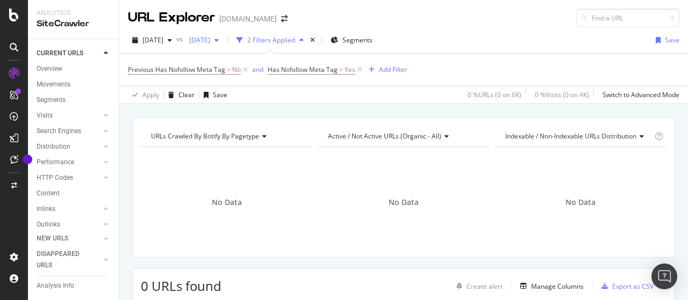
click at [210, 38] on span "[DATE]" at bounding box center [197, 39] width 25 height 9
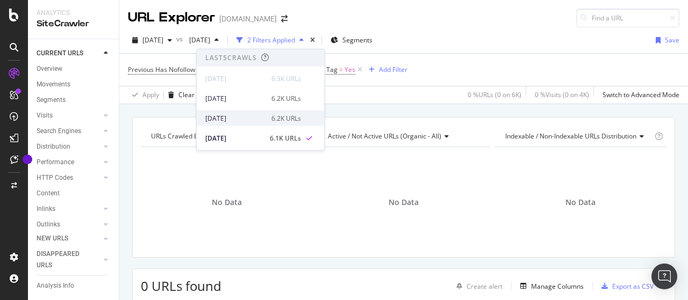
click at [247, 118] on div "[DATE]" at bounding box center [235, 118] width 60 height 10
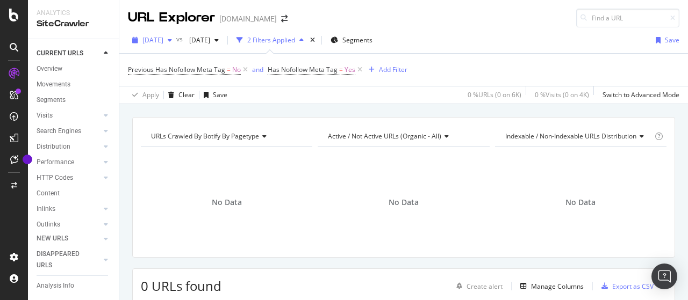
click at [163, 37] on span "[DATE]" at bounding box center [152, 39] width 21 height 9
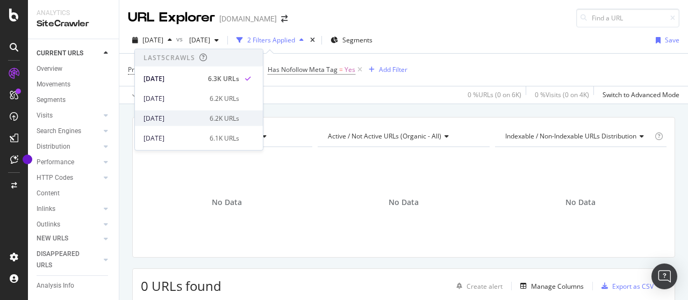
click at [188, 114] on div "[DATE]" at bounding box center [174, 118] width 60 height 10
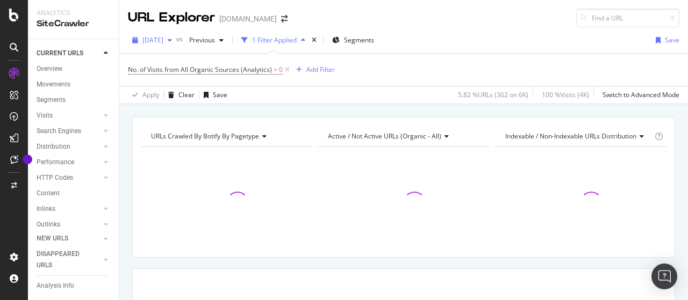
click at [163, 40] on span "[DATE]" at bounding box center [152, 39] width 21 height 9
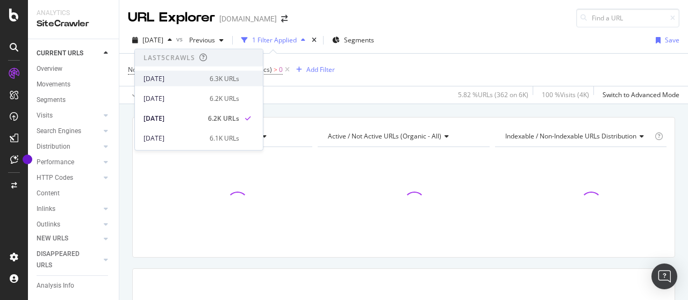
click at [189, 75] on div "[DATE]" at bounding box center [174, 79] width 60 height 10
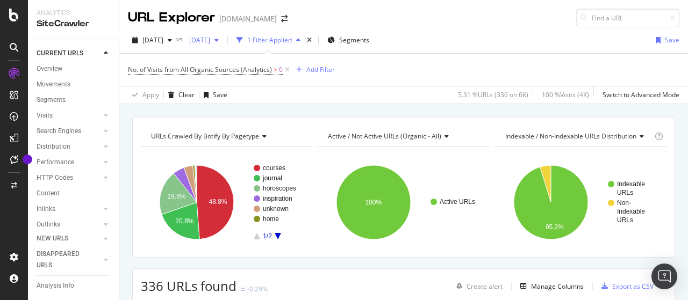
click at [210, 42] on span "[DATE]" at bounding box center [197, 39] width 25 height 9
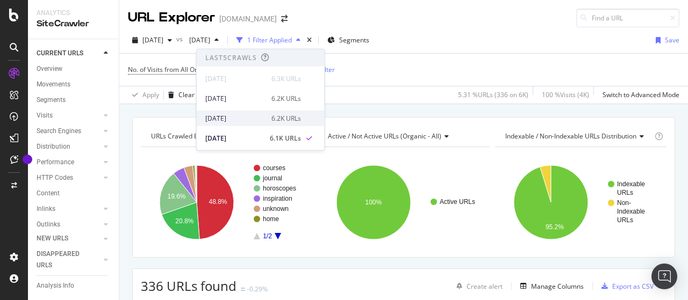
click at [253, 116] on div "[DATE]" at bounding box center [235, 118] width 60 height 10
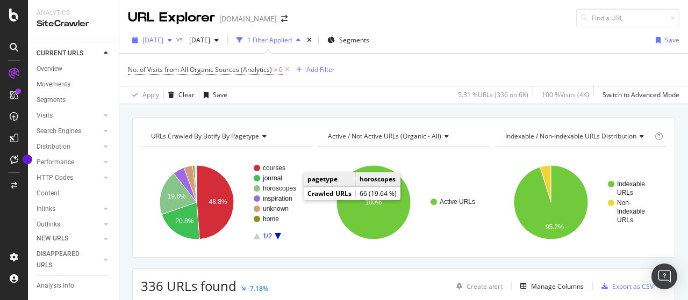
click at [169, 32] on div "[DATE]" at bounding box center [152, 40] width 48 height 16
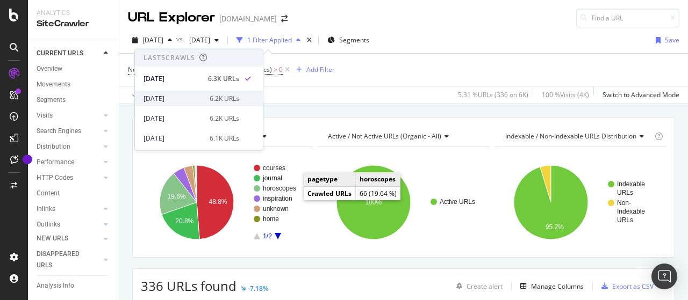
click at [176, 96] on div "[DATE]" at bounding box center [174, 99] width 60 height 10
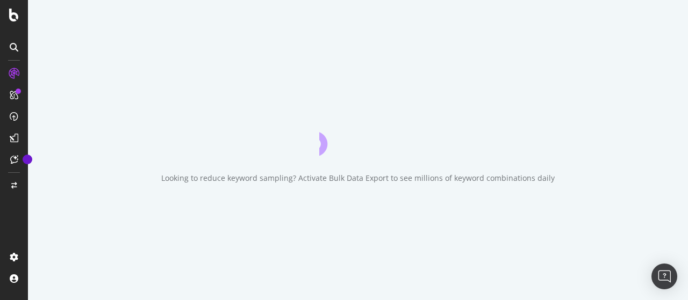
click at [176, 96] on div "Looking to reduce keyword sampling? Activate Bulk Data Export to see millions o…" at bounding box center [358, 150] width 660 height 300
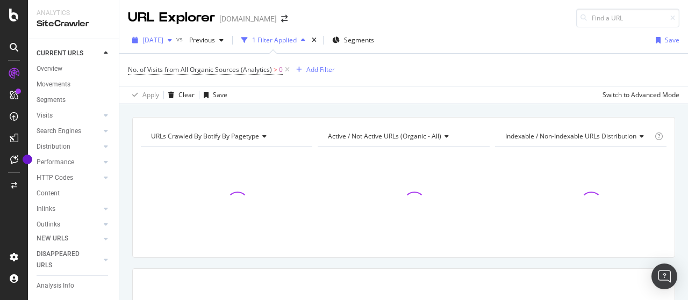
click at [163, 41] on span "[DATE]" at bounding box center [152, 39] width 21 height 9
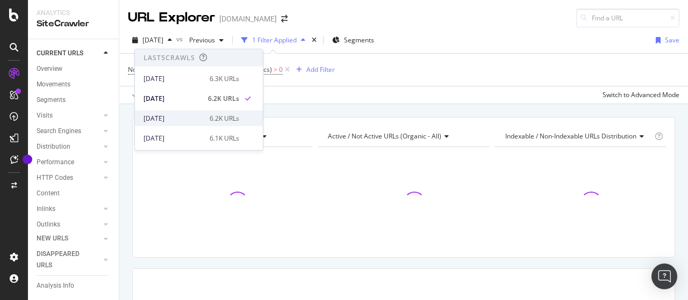
click at [189, 118] on div "[DATE]" at bounding box center [174, 118] width 60 height 10
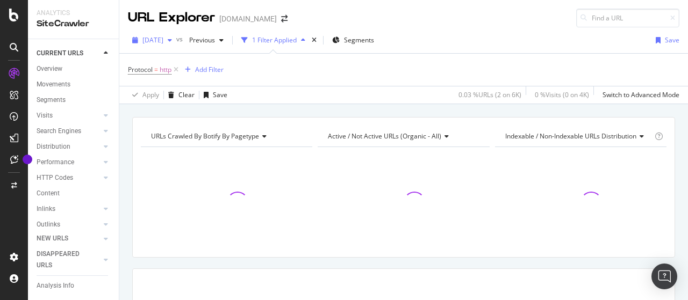
click at [163, 42] on span "[DATE]" at bounding box center [152, 39] width 21 height 9
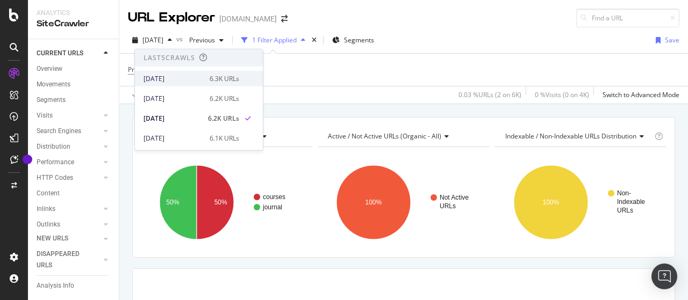
click at [191, 77] on div "[DATE]" at bounding box center [174, 79] width 60 height 10
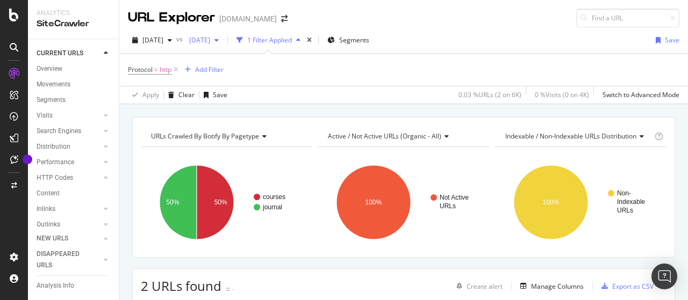
click at [210, 42] on span "[DATE]" at bounding box center [197, 39] width 25 height 9
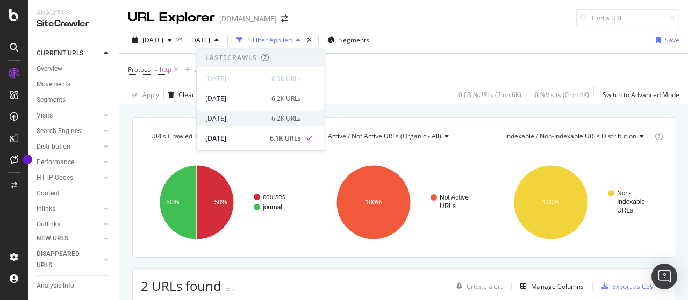
click at [252, 116] on div "[DATE]" at bounding box center [235, 118] width 60 height 10
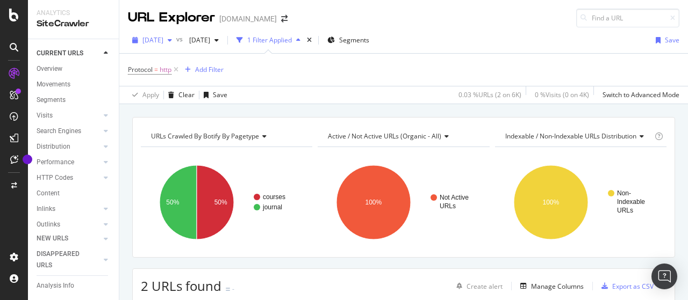
click at [163, 37] on span "[DATE]" at bounding box center [152, 39] width 21 height 9
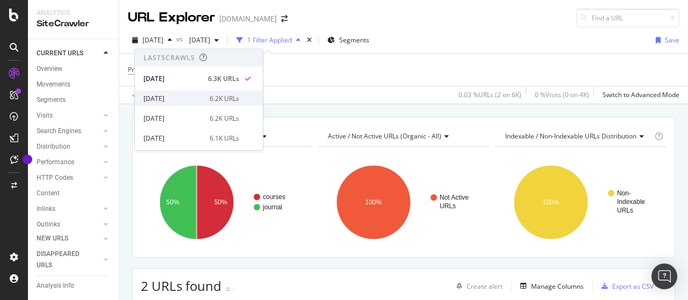
click at [189, 96] on div "[DATE]" at bounding box center [174, 99] width 60 height 10
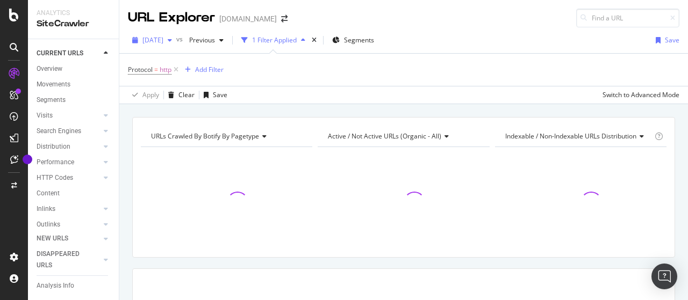
click at [163, 40] on span "[DATE]" at bounding box center [152, 39] width 21 height 9
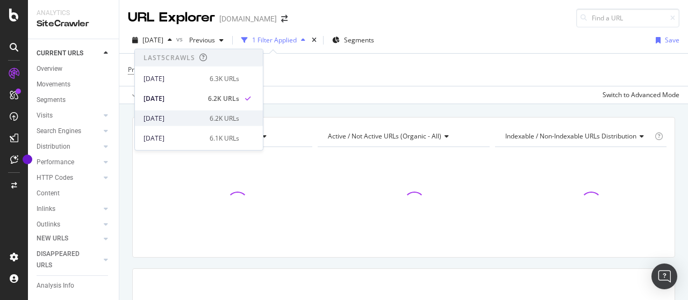
click at [193, 112] on div "2025 Sep. 28th 6.2K URLs" at bounding box center [199, 119] width 128 height 16
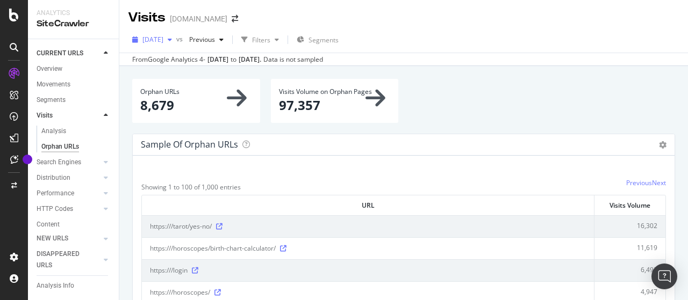
click at [163, 39] on span "[DATE]" at bounding box center [152, 39] width 21 height 9
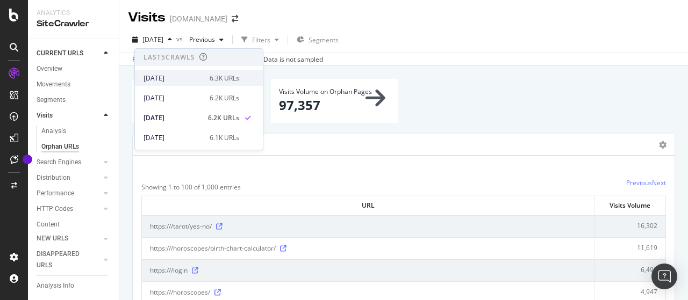
click at [173, 77] on div "[DATE]" at bounding box center [174, 79] width 60 height 10
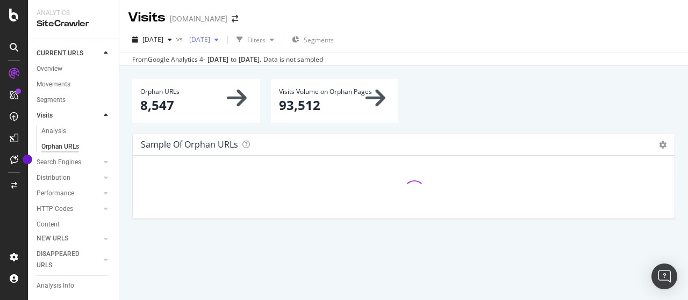
click at [210, 40] on span "[DATE]" at bounding box center [197, 39] width 25 height 9
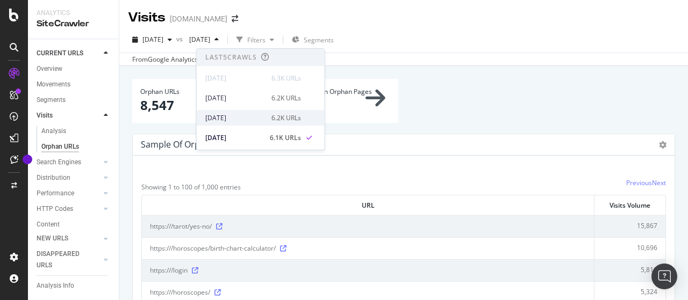
click at [241, 113] on div "[DATE]" at bounding box center [235, 118] width 60 height 10
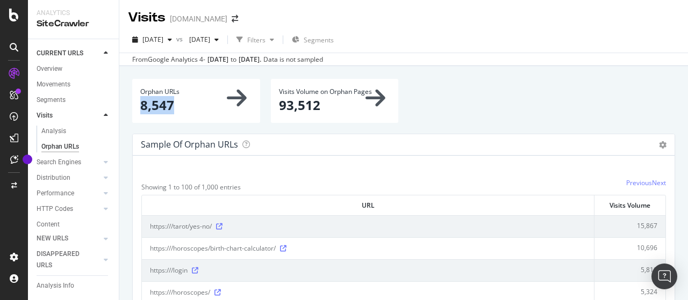
drag, startPoint x: 154, startPoint y: 106, endPoint x: 184, endPoint y: 106, distance: 30.1
click at [184, 106] on p "8,547" at bounding box center [196, 105] width 112 height 18
copy p "8,547"
click at [163, 41] on span "[DATE]" at bounding box center [152, 39] width 21 height 9
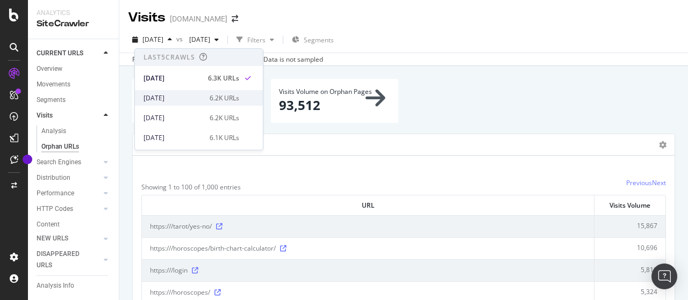
click at [198, 94] on div "[DATE]" at bounding box center [174, 99] width 60 height 10
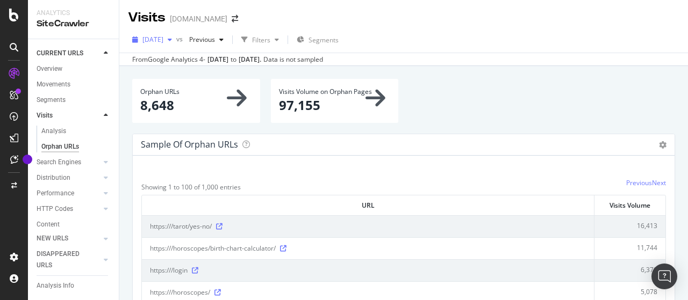
click at [163, 39] on span "[DATE]" at bounding box center [152, 39] width 21 height 9
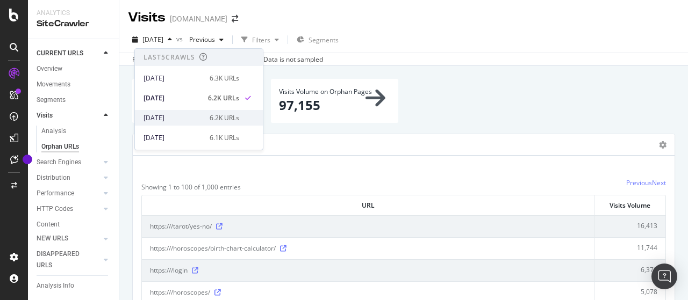
click at [184, 113] on div "[DATE]" at bounding box center [174, 118] width 60 height 10
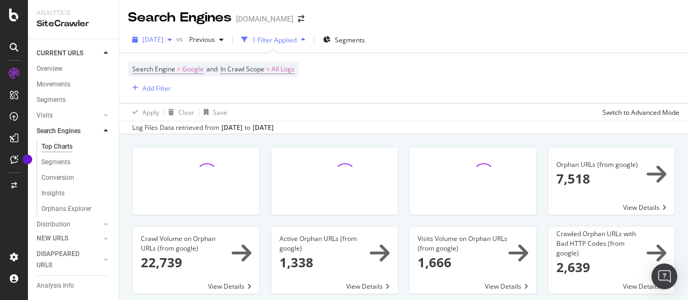
click at [163, 38] on span "[DATE]" at bounding box center [152, 39] width 21 height 9
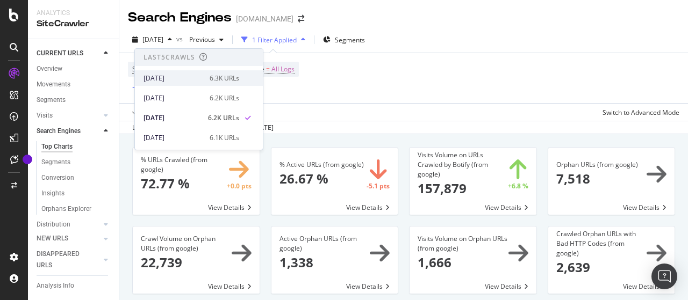
click at [178, 82] on div "[DATE]" at bounding box center [174, 79] width 60 height 10
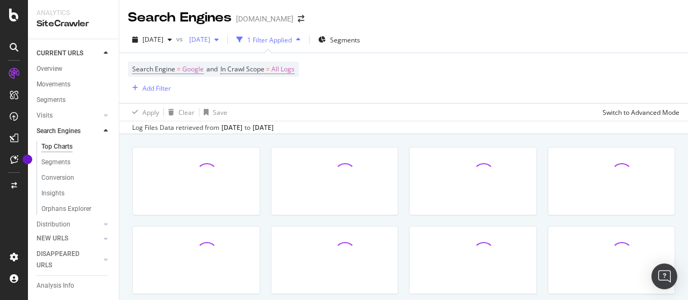
click at [210, 43] on span "[DATE]" at bounding box center [197, 39] width 25 height 9
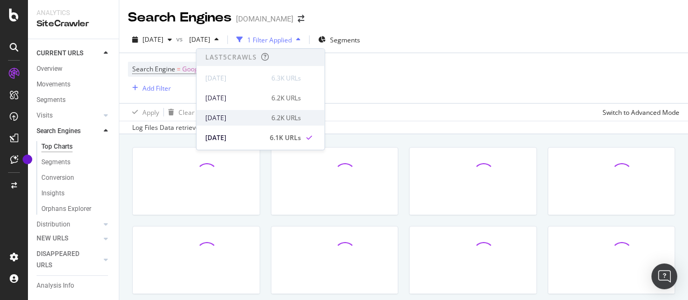
click at [250, 114] on div "[DATE]" at bounding box center [235, 118] width 60 height 10
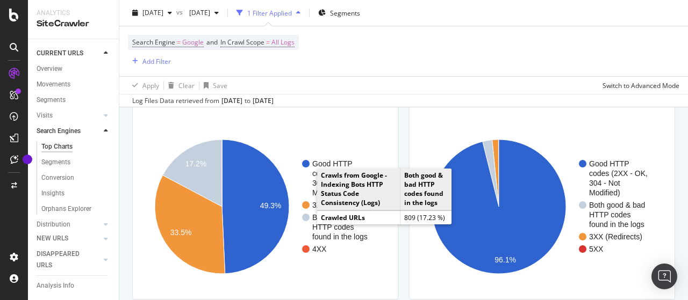
scroll to position [914, 0]
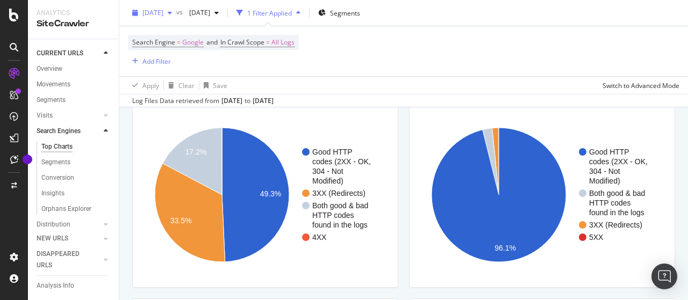
click at [163, 15] on span "[DATE]" at bounding box center [152, 12] width 21 height 9
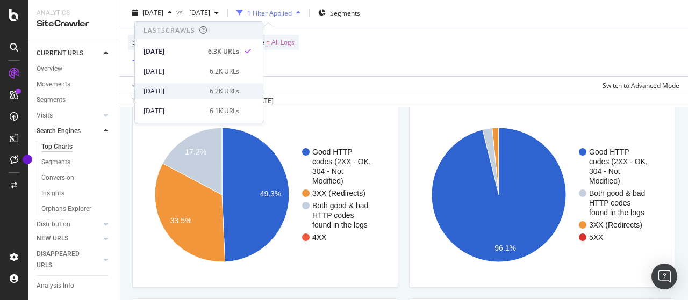
click at [192, 90] on div "[DATE]" at bounding box center [174, 92] width 60 height 10
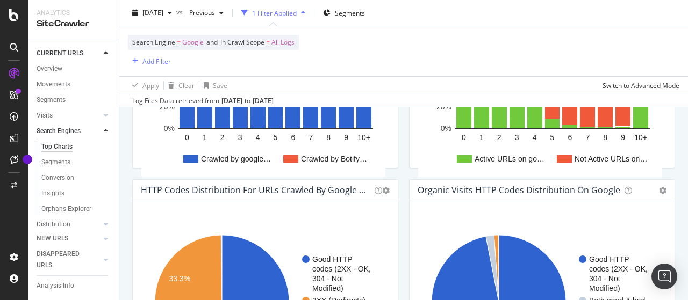
scroll to position [967, 0]
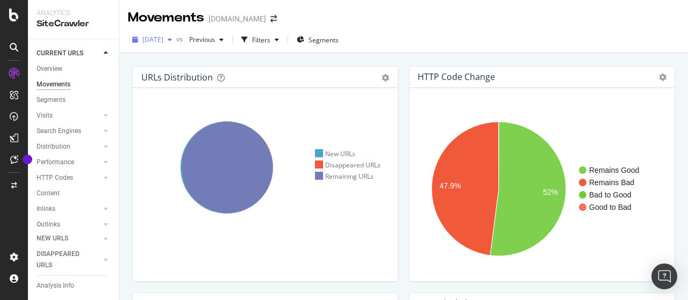
click at [163, 40] on span "[DATE]" at bounding box center [152, 39] width 21 height 9
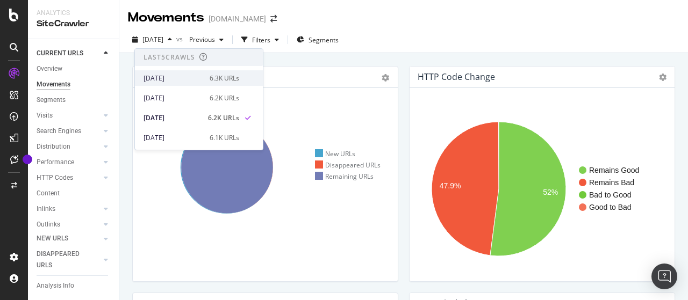
click at [180, 76] on div "[DATE]" at bounding box center [174, 79] width 60 height 10
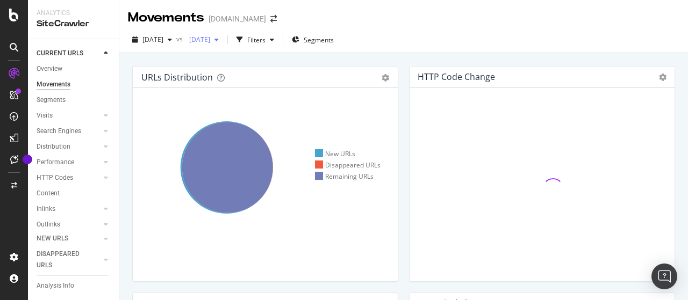
click at [210, 41] on span "[DATE]" at bounding box center [197, 39] width 25 height 9
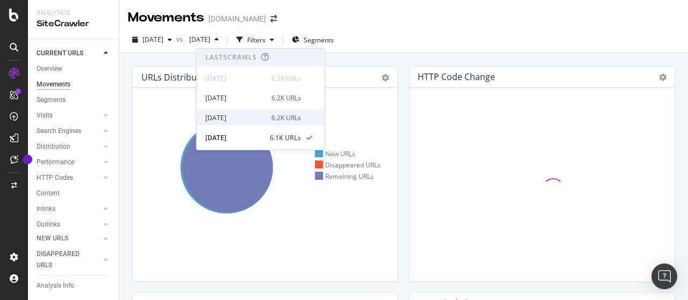
click at [245, 117] on div "[DATE]" at bounding box center [235, 118] width 60 height 10
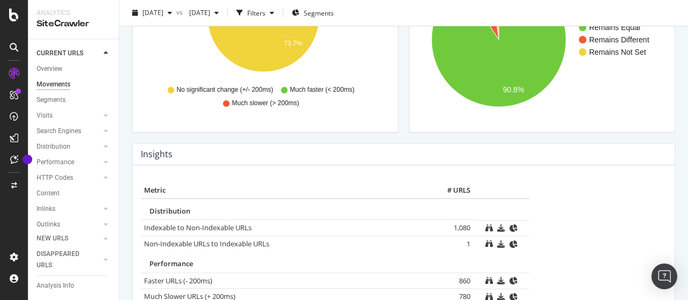
scroll to position [557, 0]
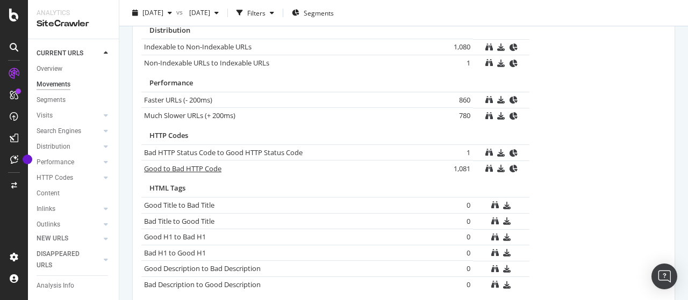
drag, startPoint x: 199, startPoint y: 169, endPoint x: 329, endPoint y: 103, distance: 145.7
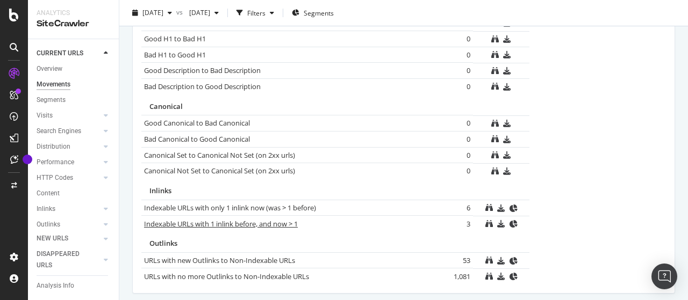
scroll to position [772, 0]
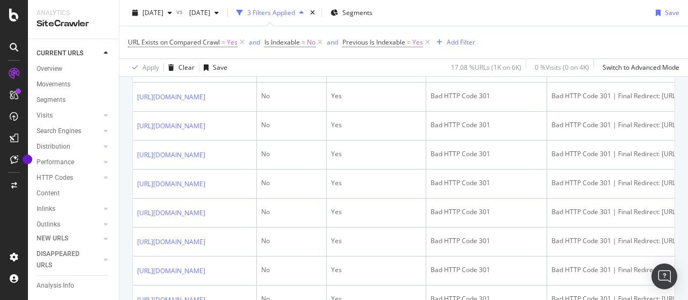
scroll to position [1572, 0]
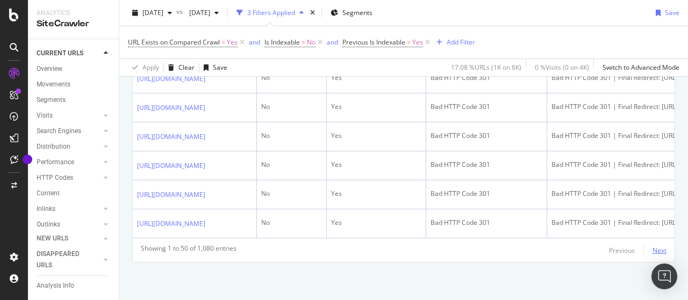
click at [653, 253] on div "Next" at bounding box center [659, 250] width 14 height 9
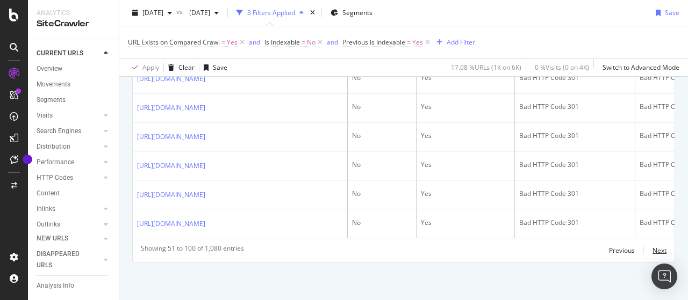
scroll to position [2082, 0]
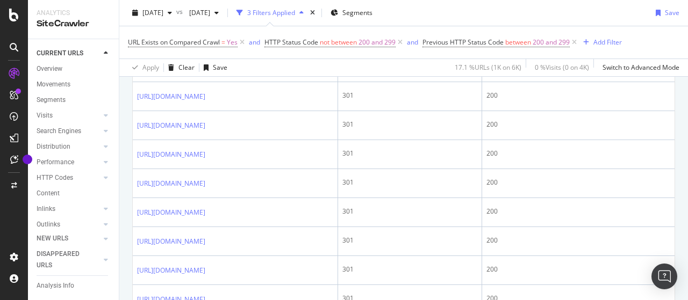
scroll to position [1344, 0]
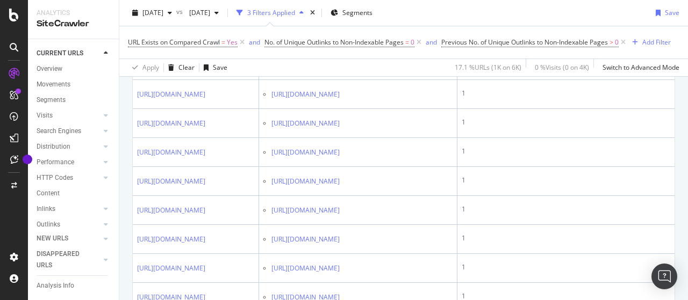
scroll to position [1577, 0]
